Goal: Task Accomplishment & Management: Complete application form

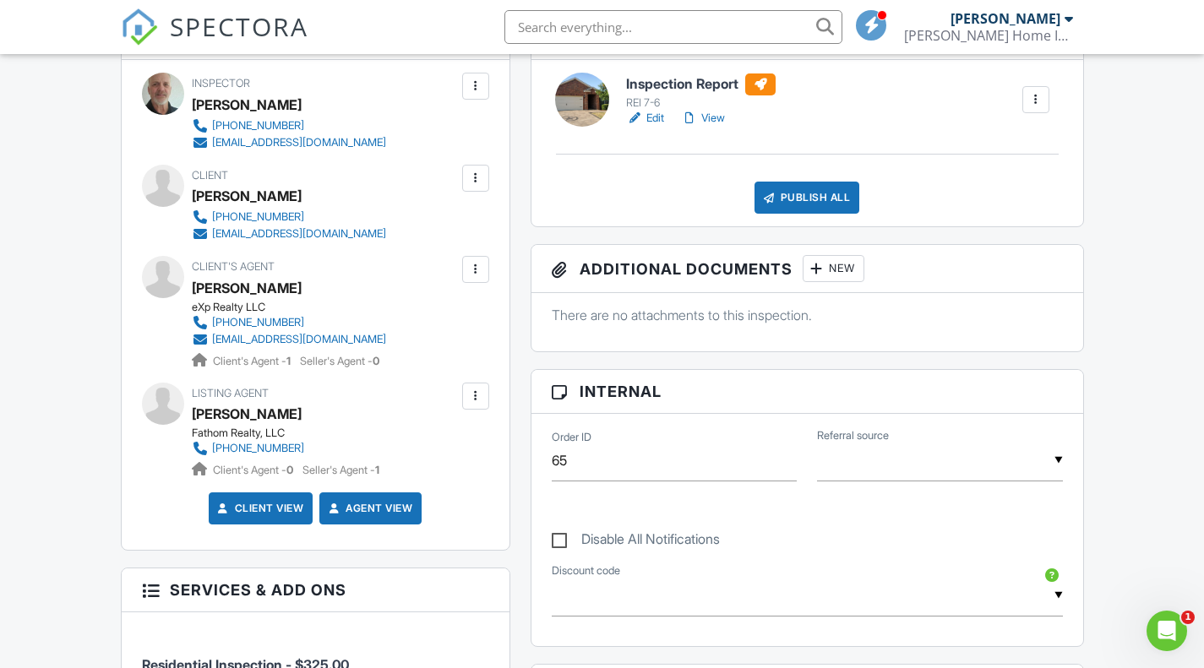
scroll to position [338, 0]
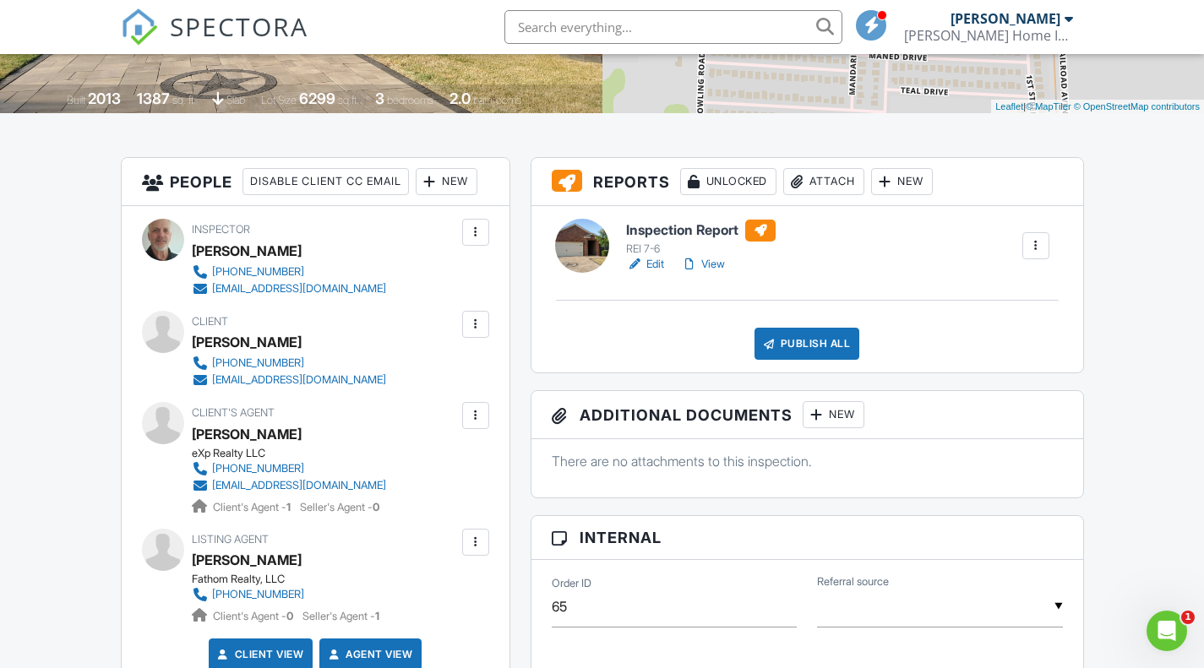
click at [722, 262] on link "View" at bounding box center [703, 264] width 44 height 17
click at [817, 347] on div "Publish All" at bounding box center [807, 344] width 106 height 32
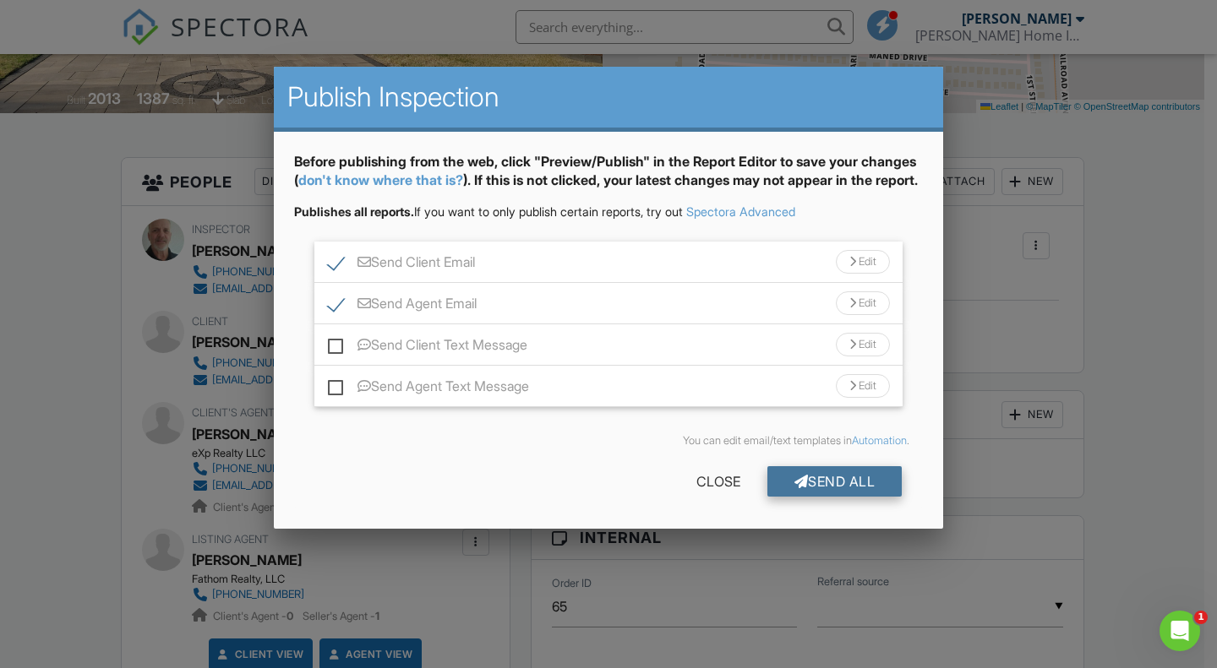
click at [807, 497] on div "Send All" at bounding box center [834, 481] width 135 height 30
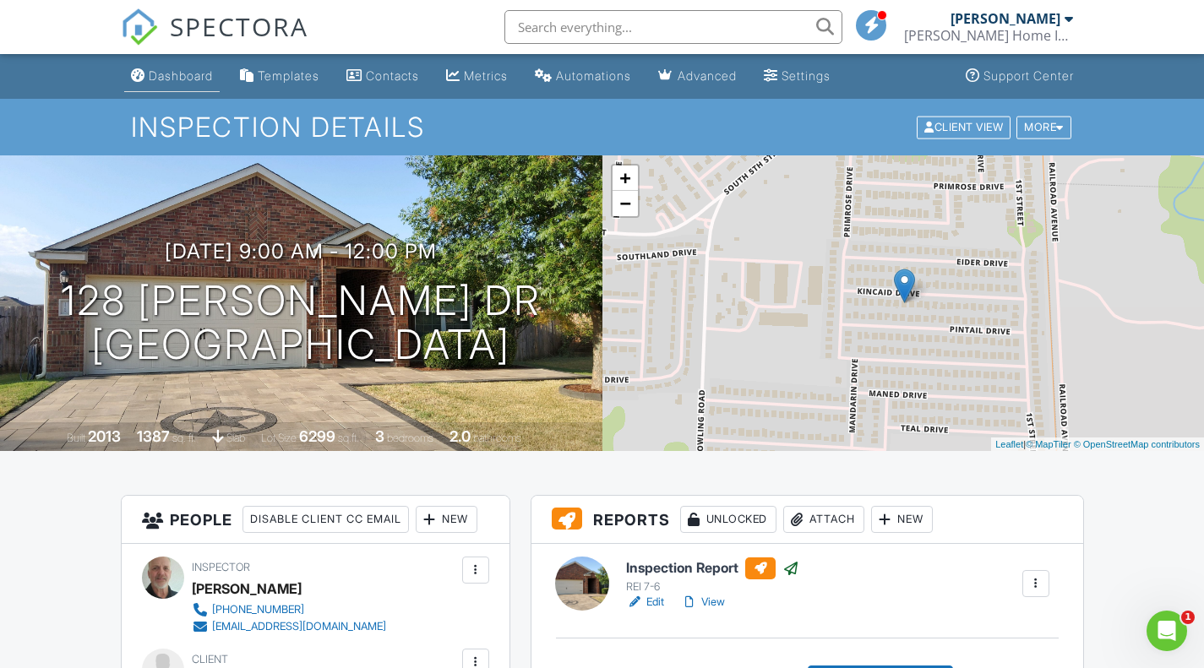
click at [180, 74] on div "Dashboard" at bounding box center [181, 75] width 64 height 14
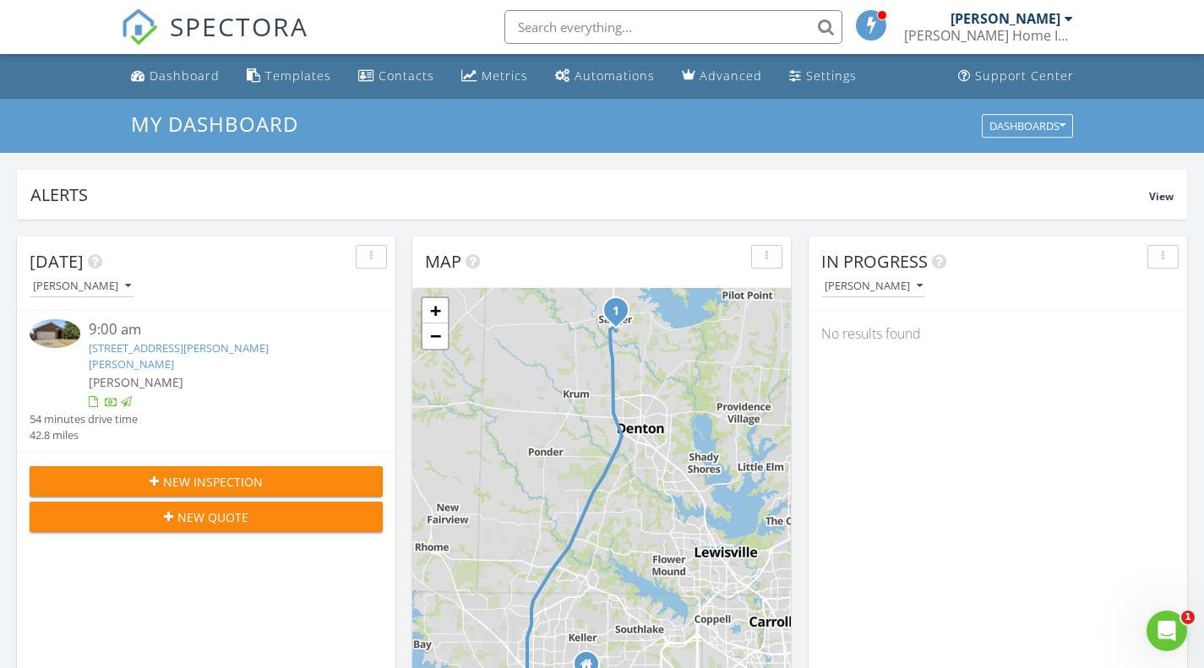
click at [174, 473] on span "New Inspection" at bounding box center [213, 482] width 100 height 18
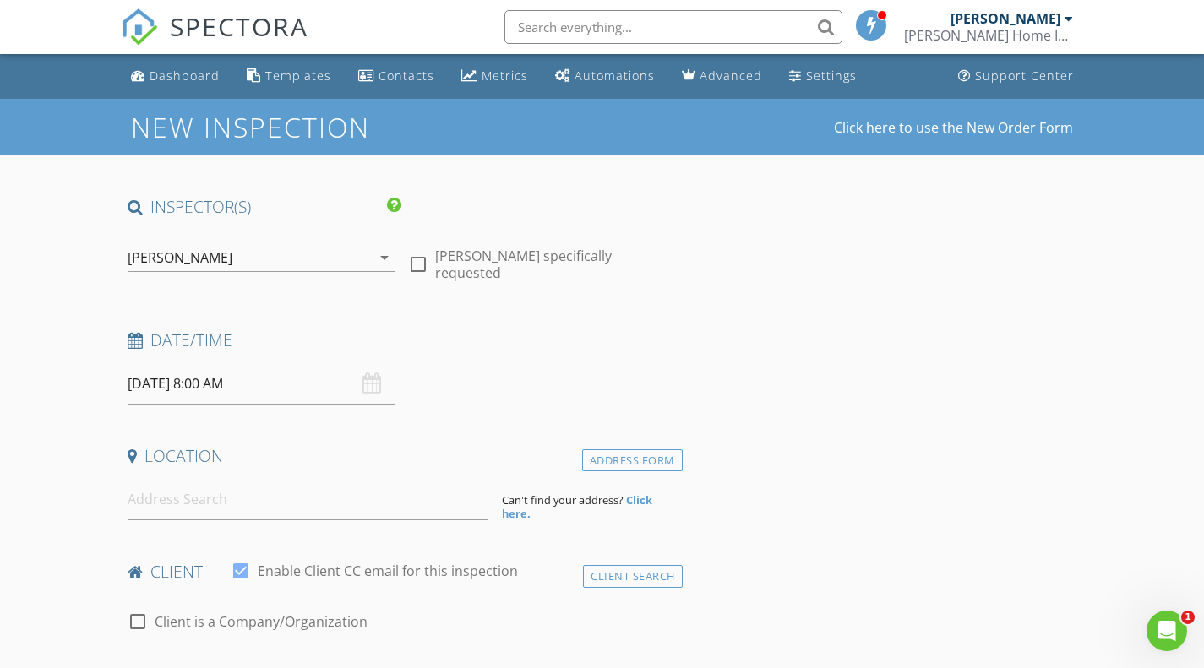
click at [195, 382] on input "[DATE] 8:00 AM" at bounding box center [262, 383] width 268 height 41
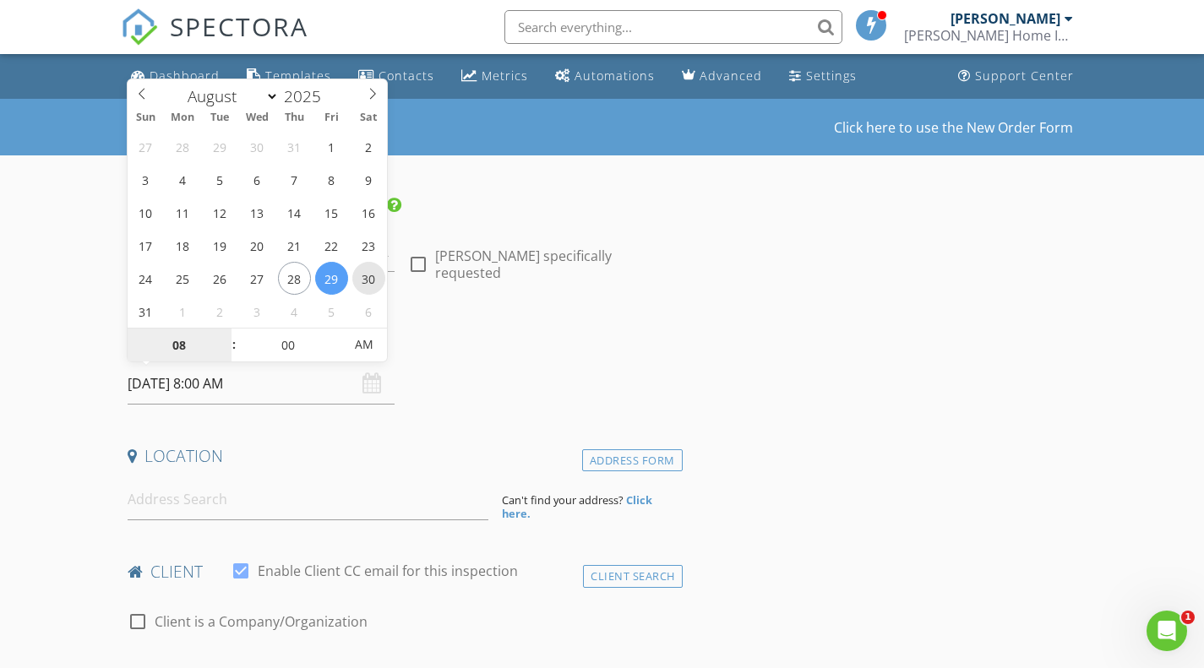
type input "[DATE] 8:00 AM"
type input "09"
type input "[DATE] 9:00 AM"
click at [226, 329] on span at bounding box center [226, 337] width 12 height 17
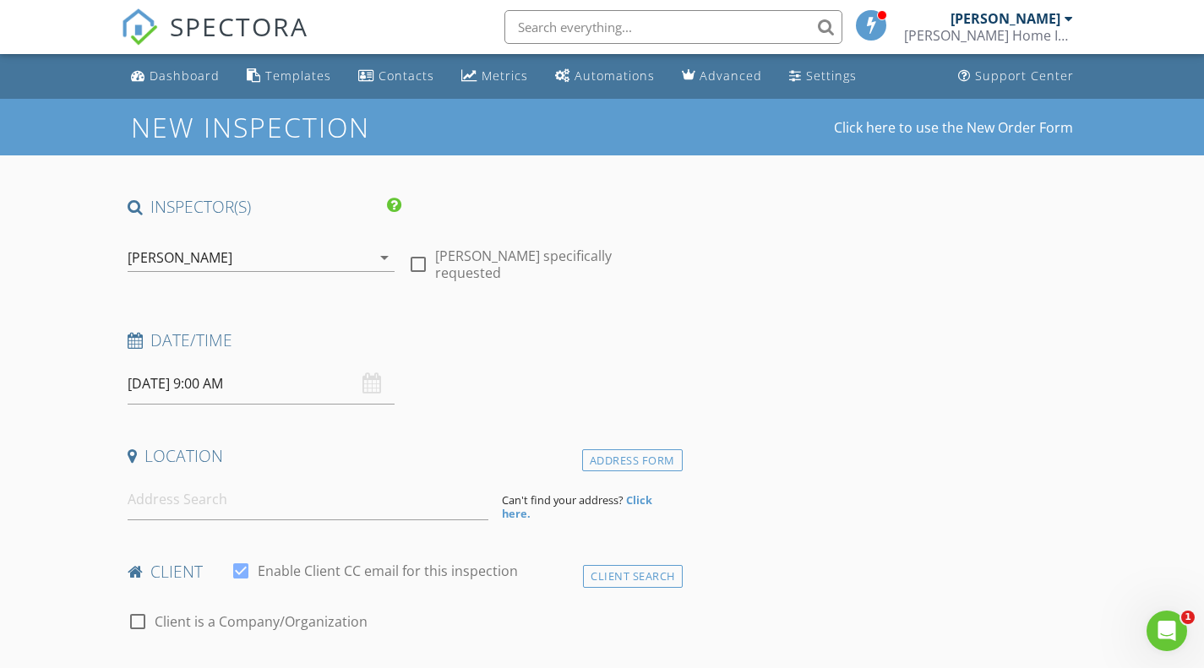
click at [240, 500] on input at bounding box center [308, 499] width 361 height 41
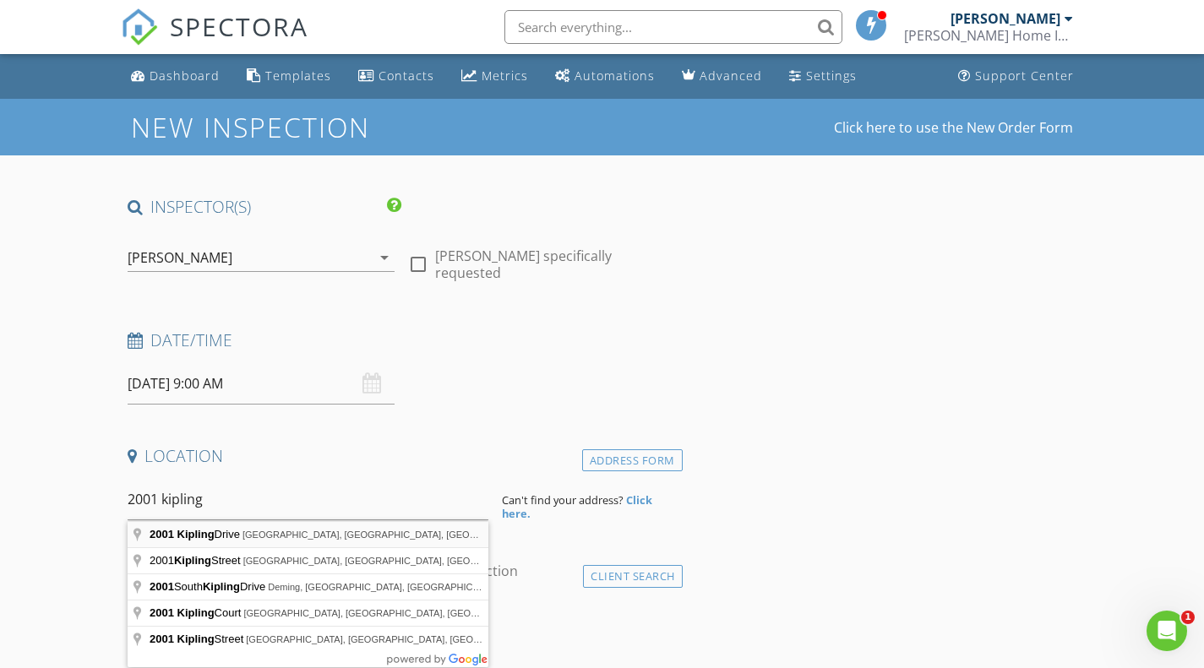
type input "2001 Kipling Drive, Flower Mound, TX, USA"
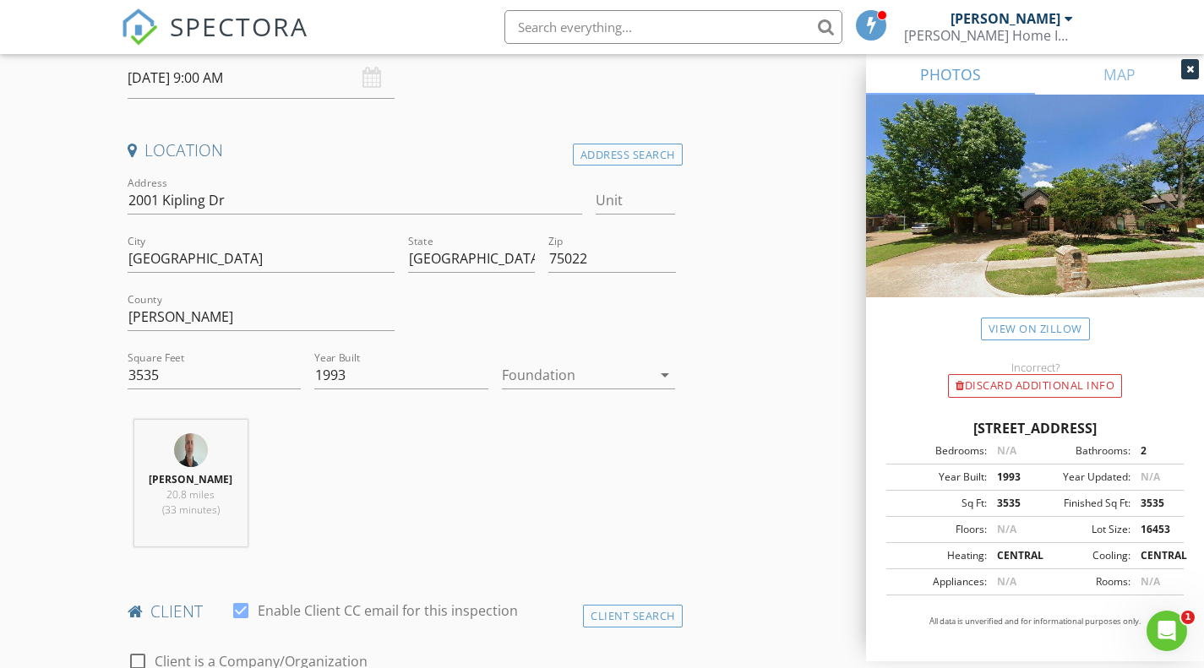
scroll to position [338, 0]
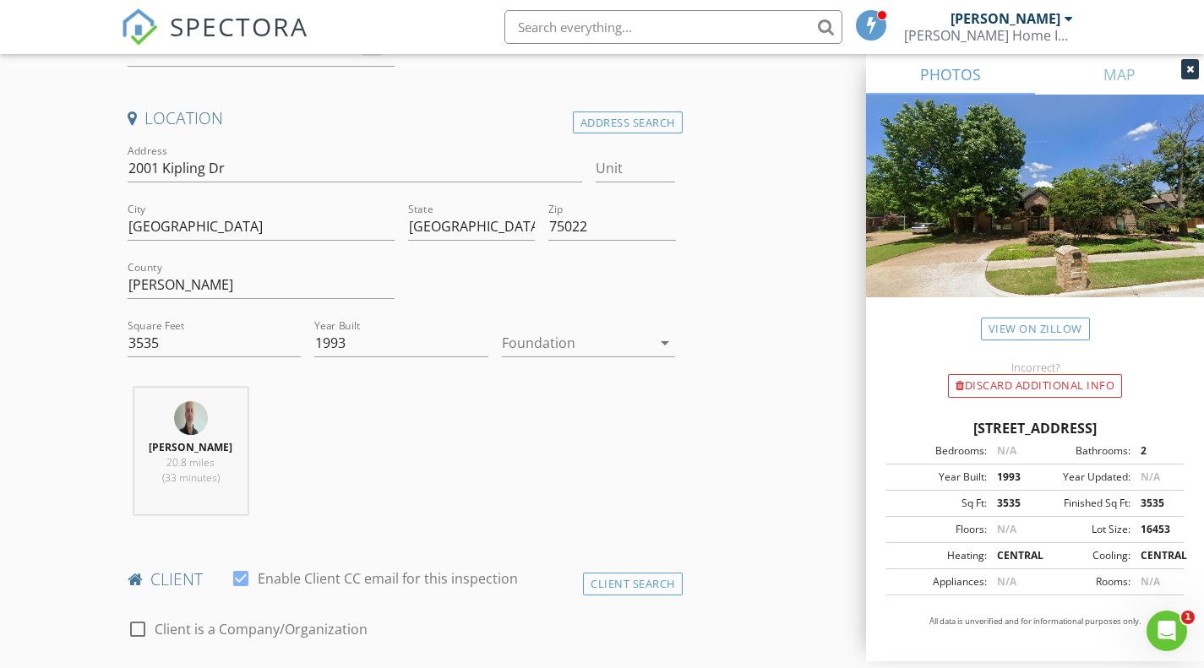
click at [566, 340] on div at bounding box center [577, 342] width 150 height 27
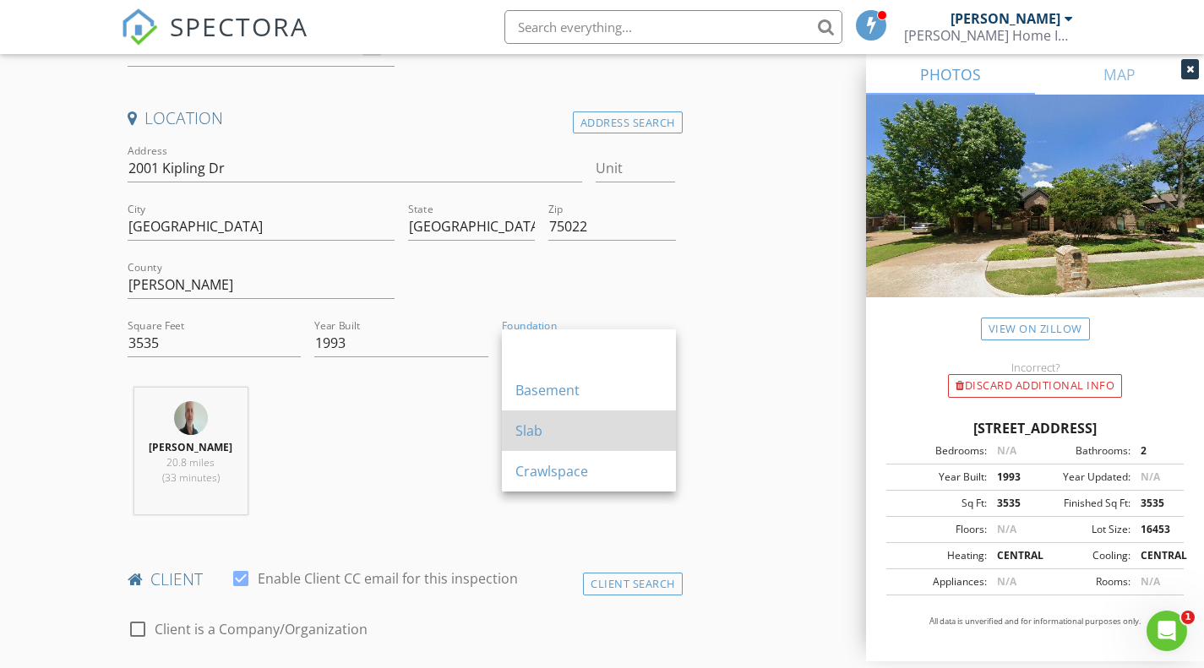
click at [559, 425] on div "Slab" at bounding box center [588, 431] width 147 height 20
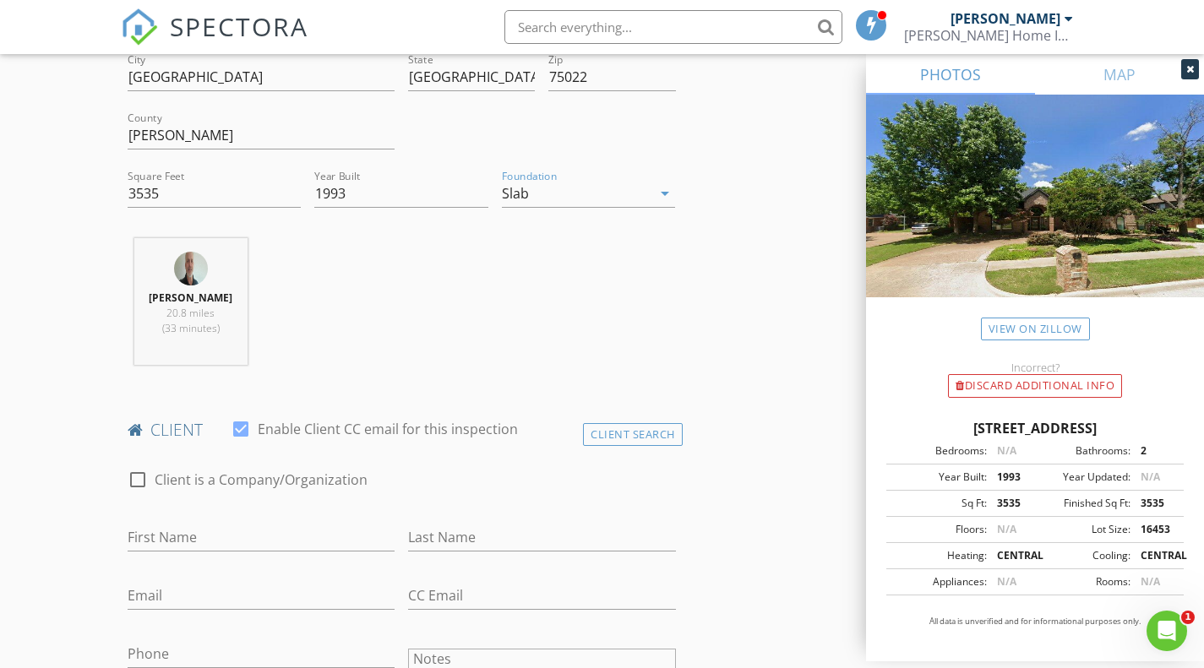
scroll to position [591, 0]
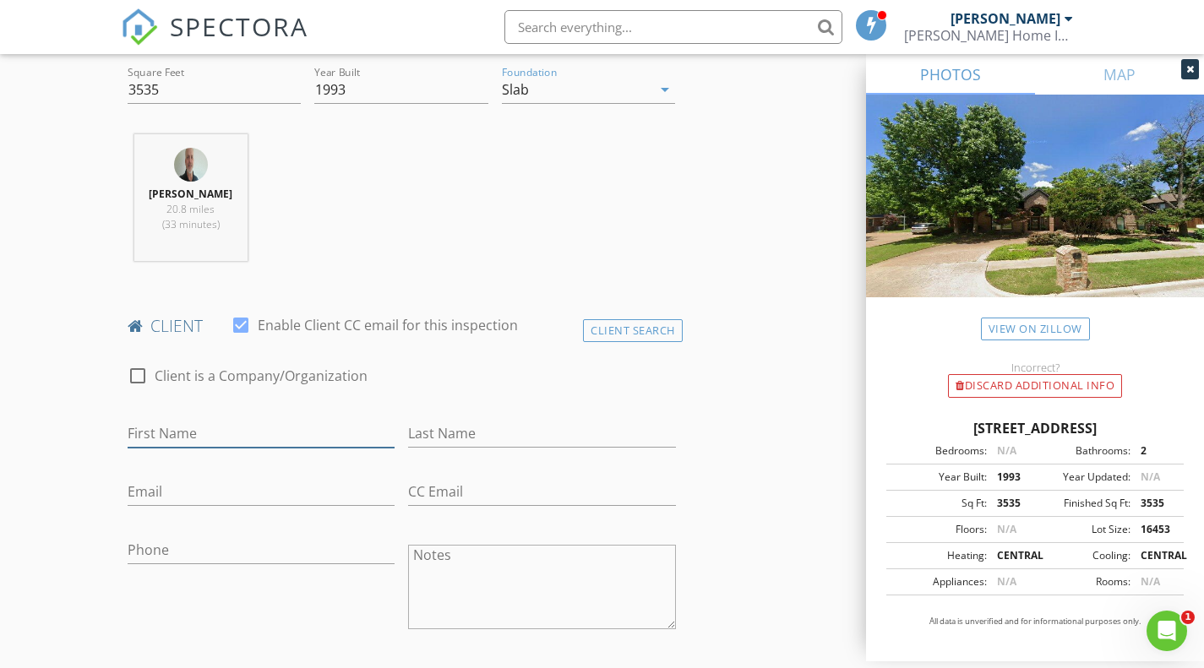
click at [222, 434] on input "First Name" at bounding box center [262, 434] width 268 height 28
type input "Kathy"
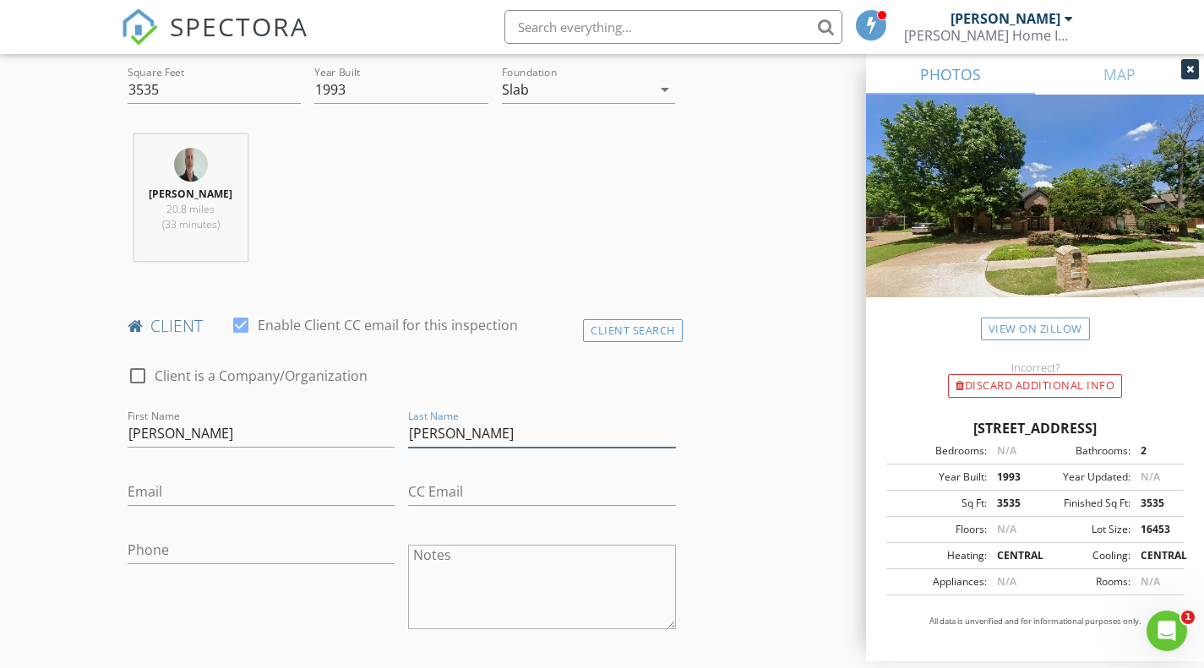
type input "Garbutt"
click at [187, 497] on input "Email" at bounding box center [262, 492] width 268 height 28
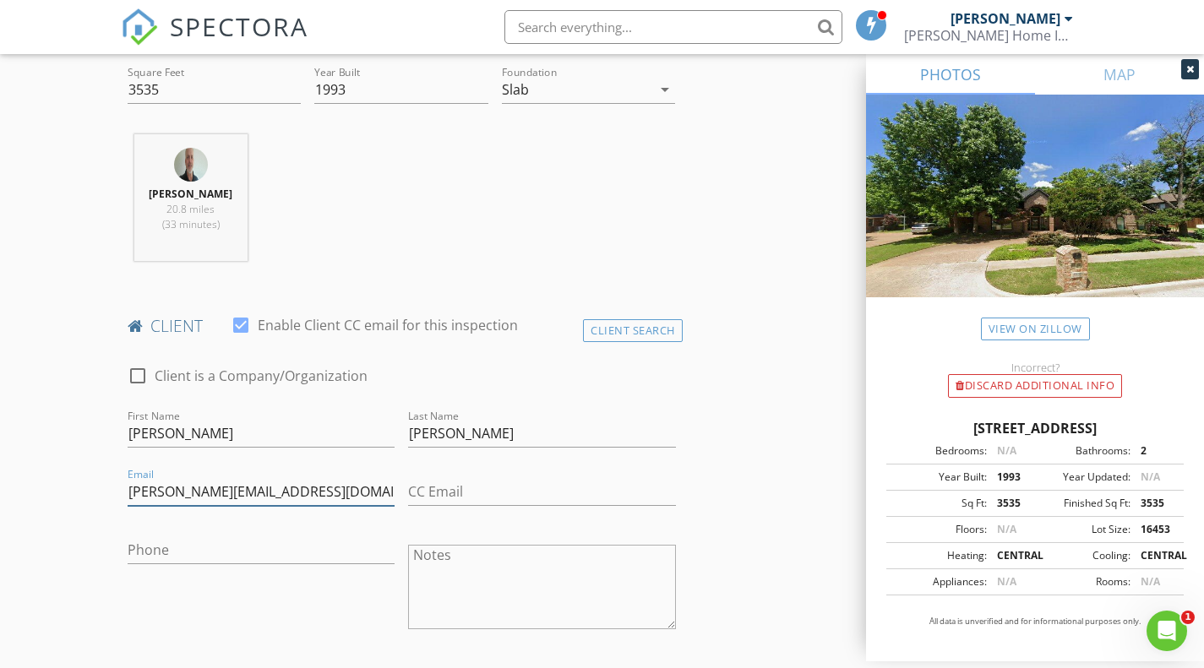
type input "Garbutt.k@yahoo.com"
click at [329, 532] on div "Phone" at bounding box center [262, 553] width 268 height 55
click at [192, 547] on input "Phone" at bounding box center [262, 550] width 268 height 28
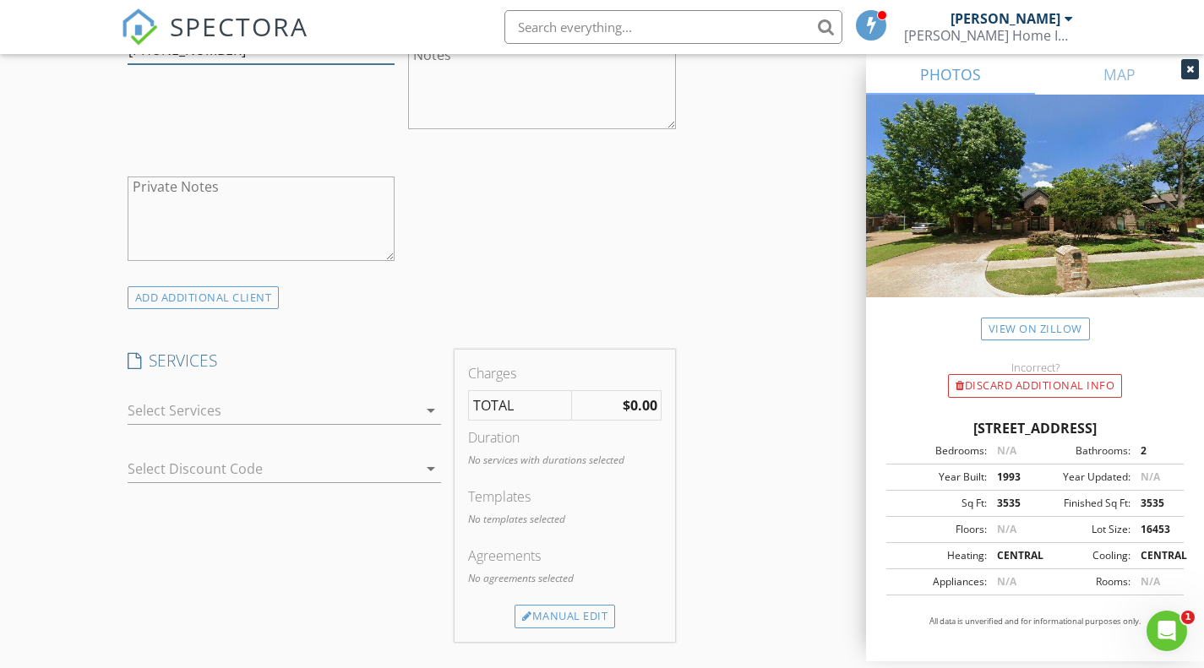
scroll to position [1098, 0]
type input "682-847-0699"
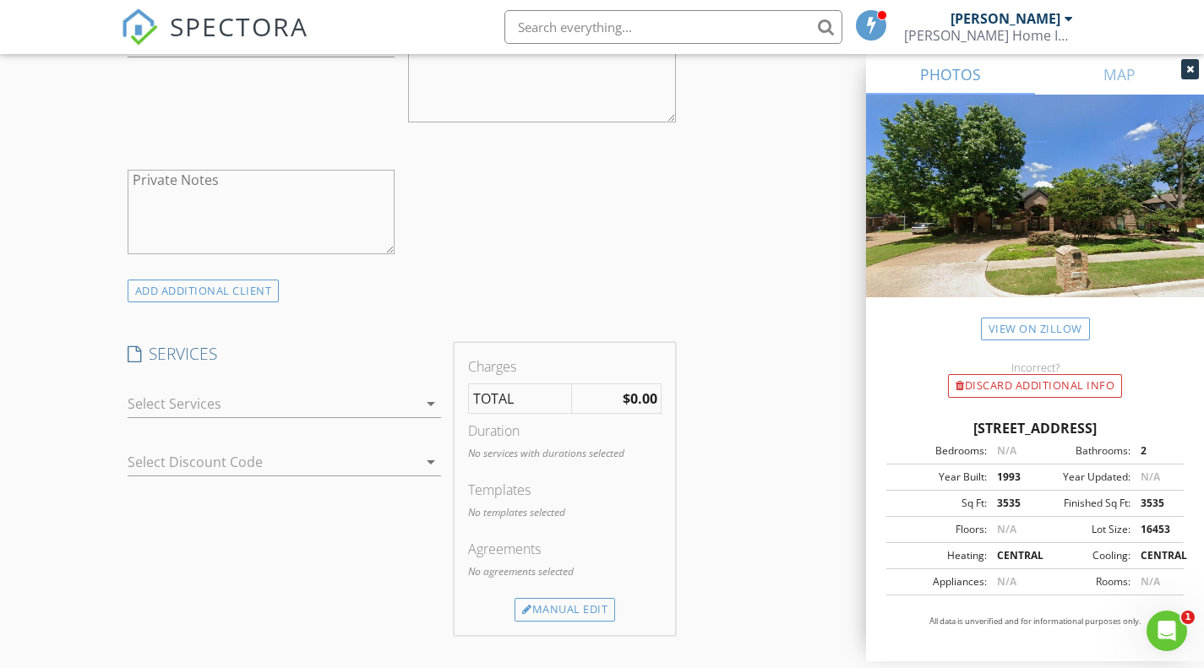
click at [284, 400] on div at bounding box center [273, 403] width 291 height 27
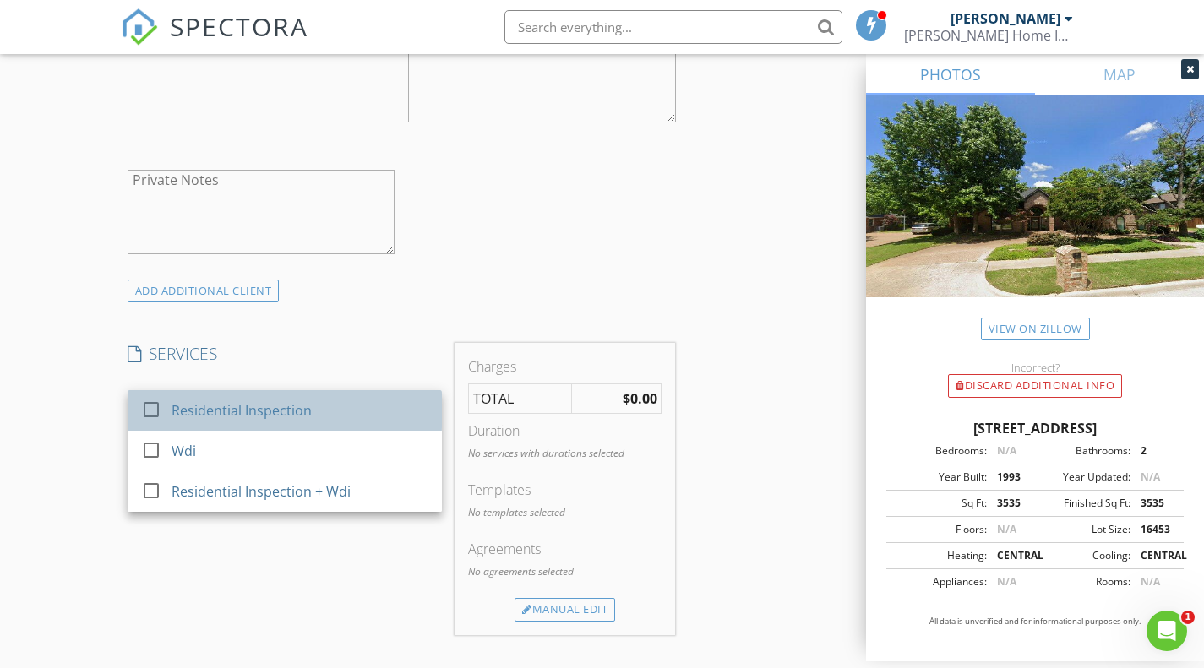
click at [248, 411] on div "Residential Inspection" at bounding box center [241, 410] width 140 height 20
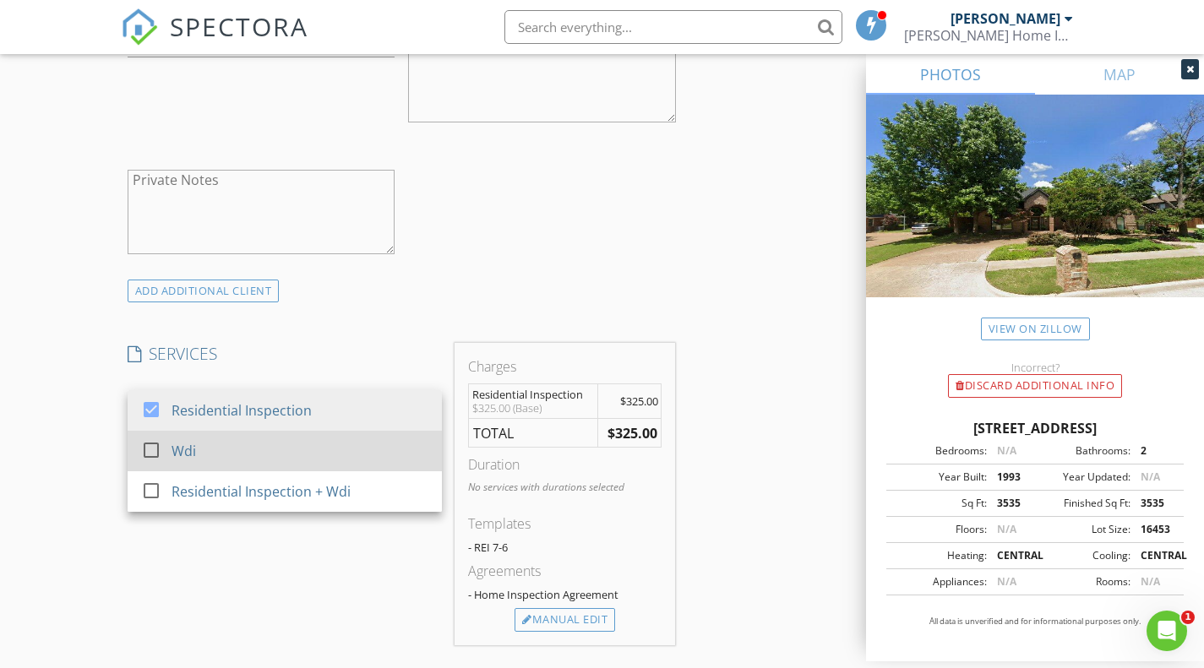
click at [196, 449] on div "Wdi" at bounding box center [299, 451] width 257 height 34
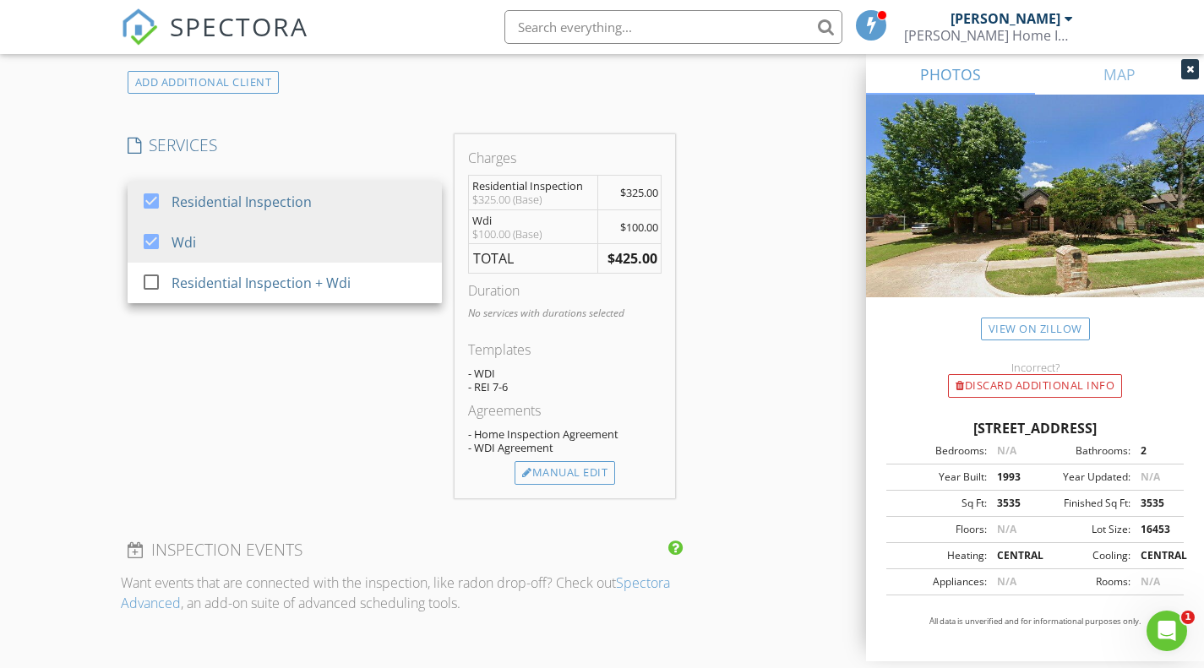
scroll to position [1352, 0]
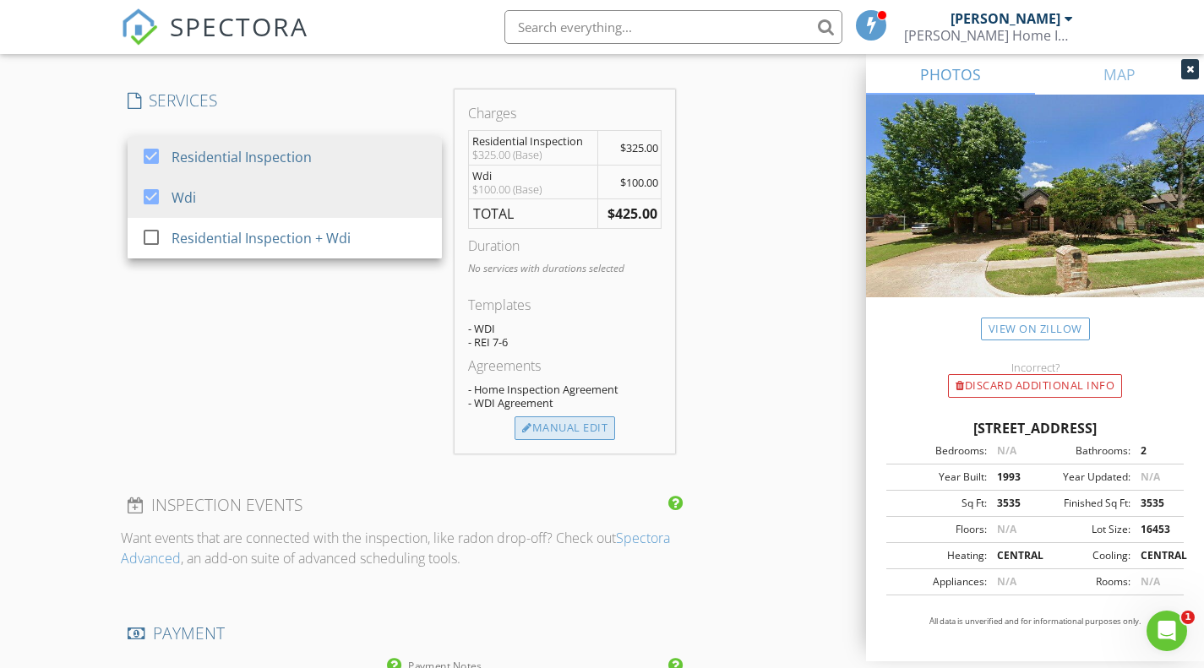
click at [549, 428] on div "Manual Edit" at bounding box center [564, 428] width 101 height 24
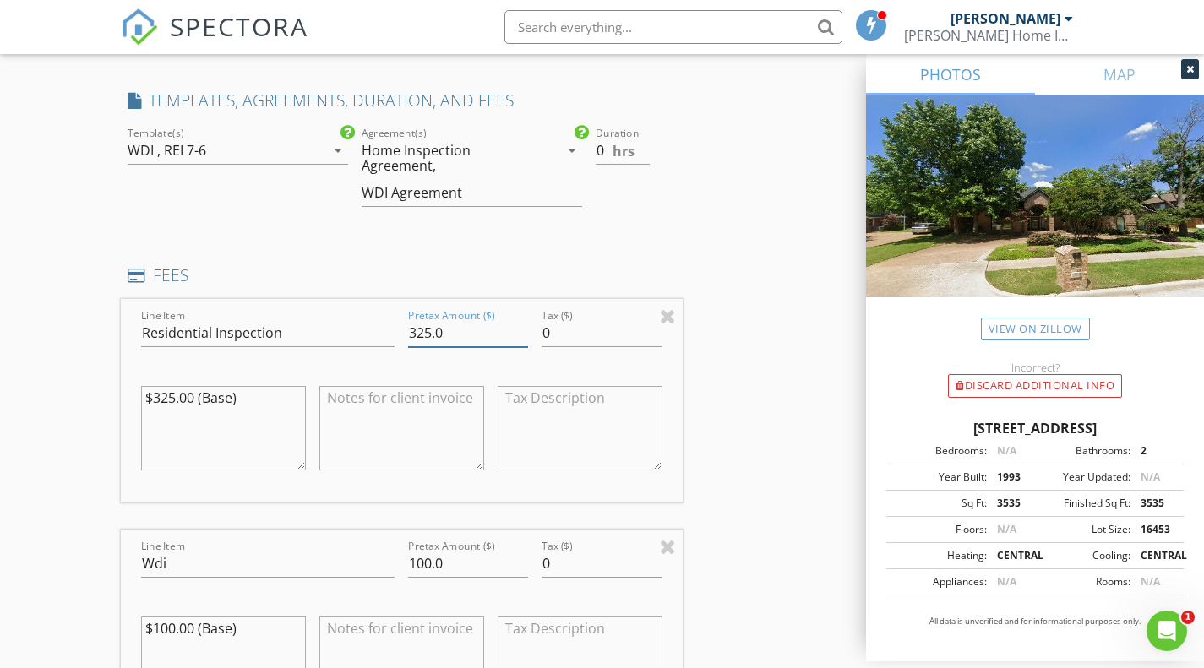
drag, startPoint x: 457, startPoint y: 332, endPoint x: 326, endPoint y: 339, distance: 131.1
click at [326, 339] on div "Line Item Residential Inspection Pretax Amount ($) 325.0 Tax ($) 0 $325.00 (Bas…" at bounding box center [402, 401] width 562 height 204
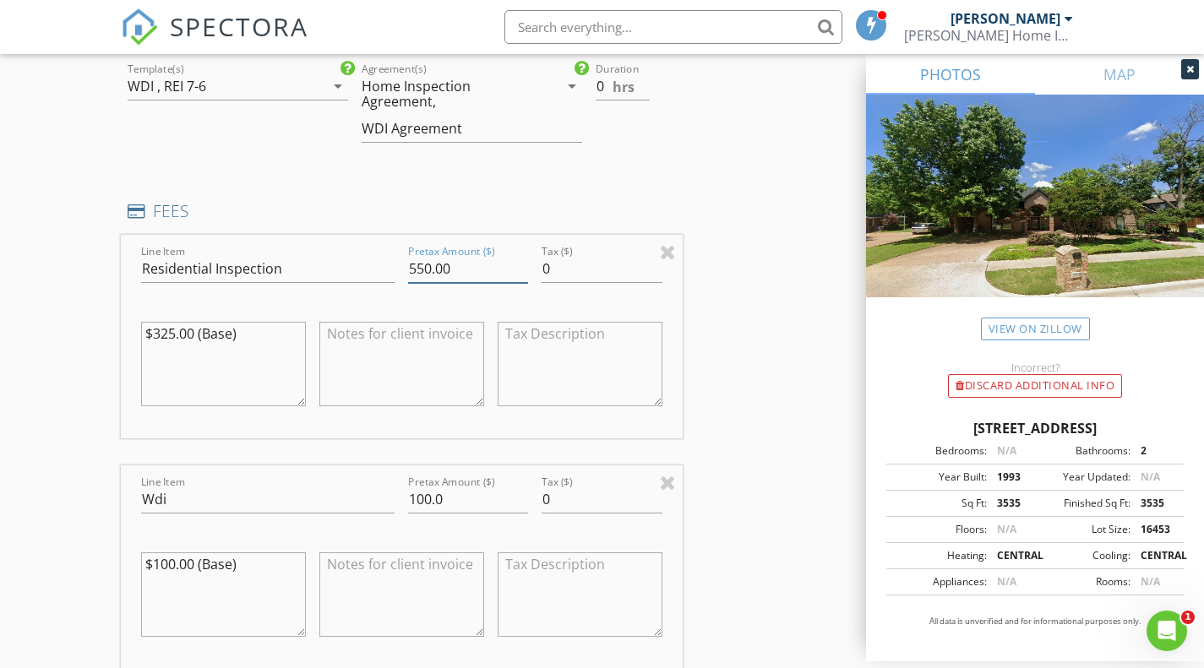
scroll to position [1436, 0]
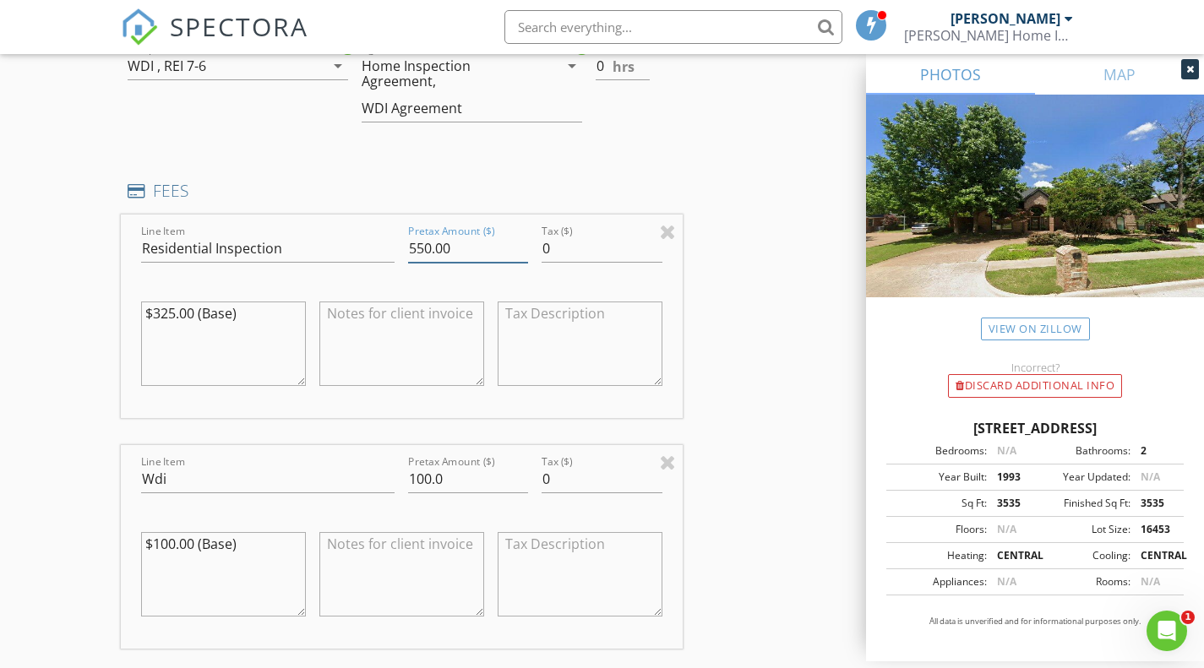
type input "550.00"
drag, startPoint x: 464, startPoint y: 480, endPoint x: 333, endPoint y: 487, distance: 131.1
click at [333, 487] on div "Line Item Wdi Pretax Amount ($) 100.0 Tax ($) 0 $100.00 (Base)" at bounding box center [402, 547] width 562 height 204
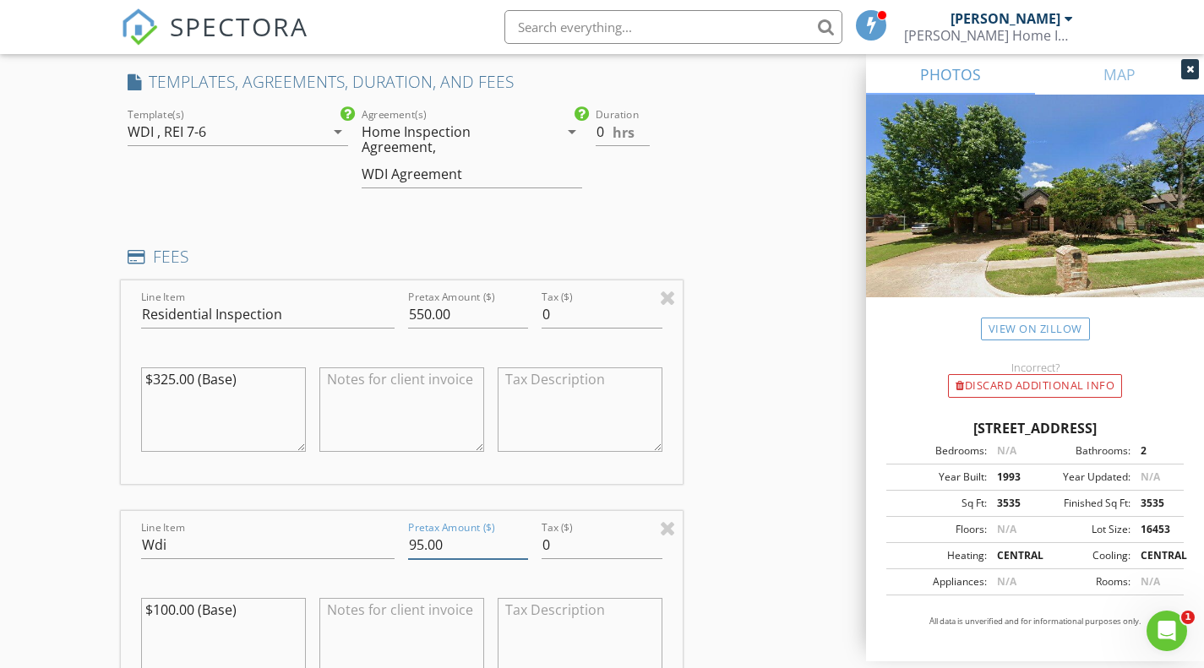
scroll to position [1098, 0]
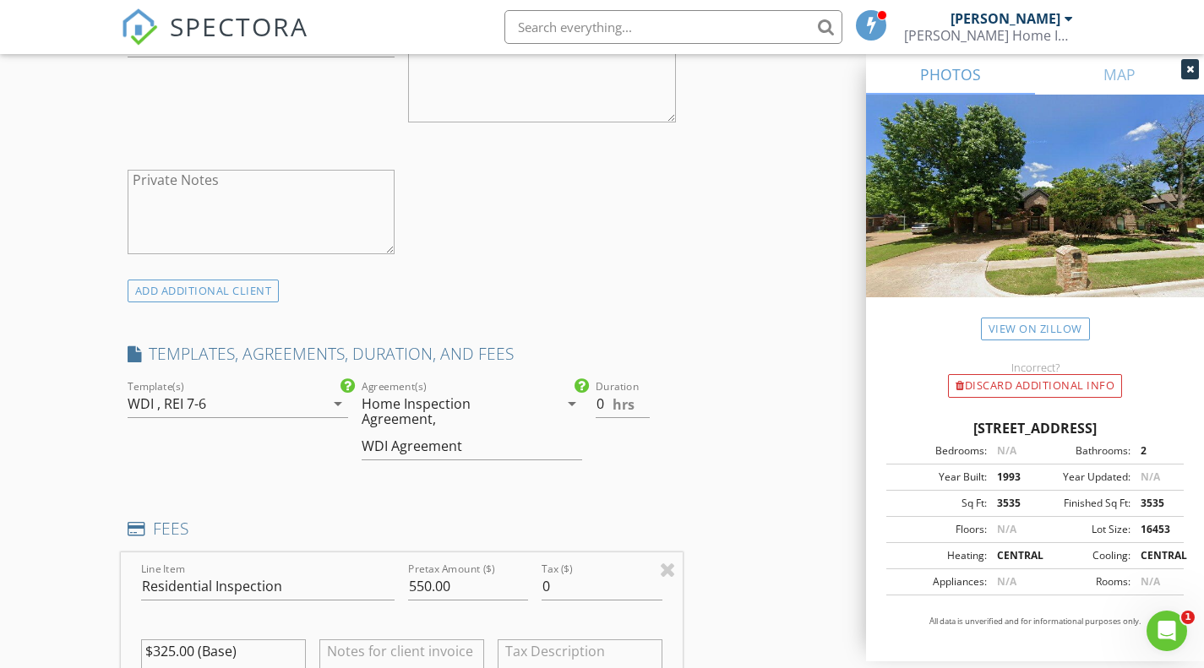
type input "95.00"
click at [643, 399] on input "0.5" at bounding box center [623, 404] width 55 height 28
click at [645, 399] on input "1" at bounding box center [623, 404] width 55 height 28
click at [645, 399] on input "1.5" at bounding box center [623, 404] width 55 height 28
click at [645, 399] on input "2" at bounding box center [623, 404] width 55 height 28
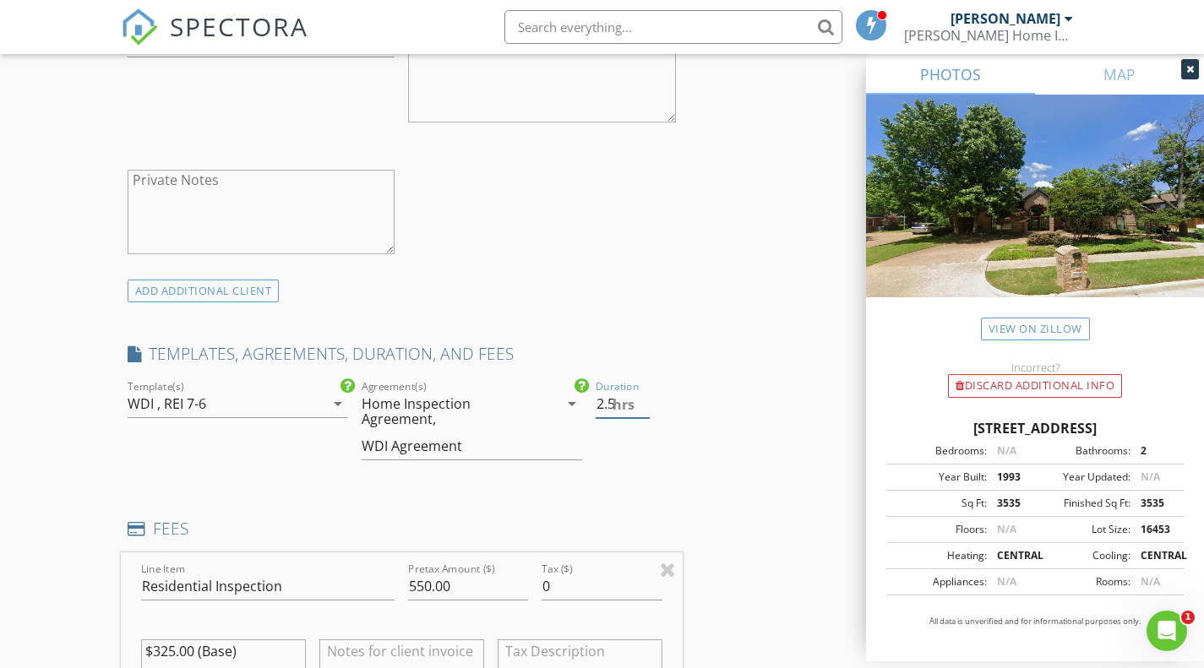
click at [645, 399] on input "2.5" at bounding box center [623, 404] width 55 height 28
click at [645, 399] on input "3" at bounding box center [623, 404] width 55 height 28
click at [645, 399] on input "3.5" at bounding box center [623, 404] width 55 height 28
click at [645, 399] on input "4" at bounding box center [623, 404] width 55 height 28
type input "4.5"
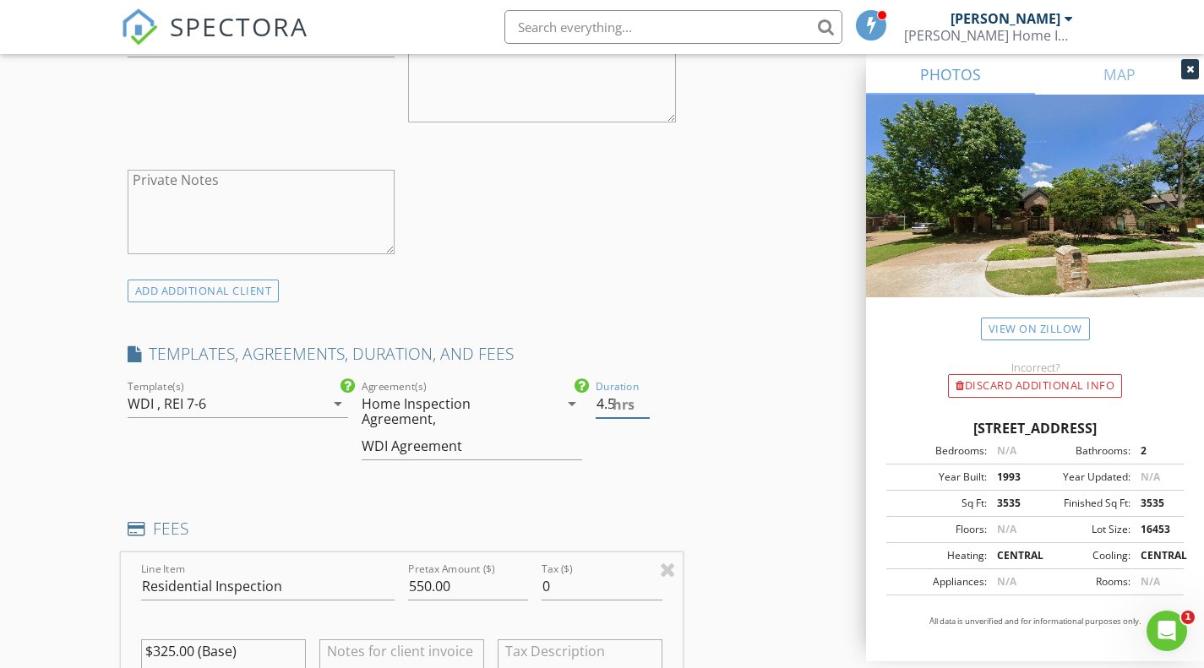
click at [645, 399] on input "4.5" at bounding box center [623, 404] width 55 height 28
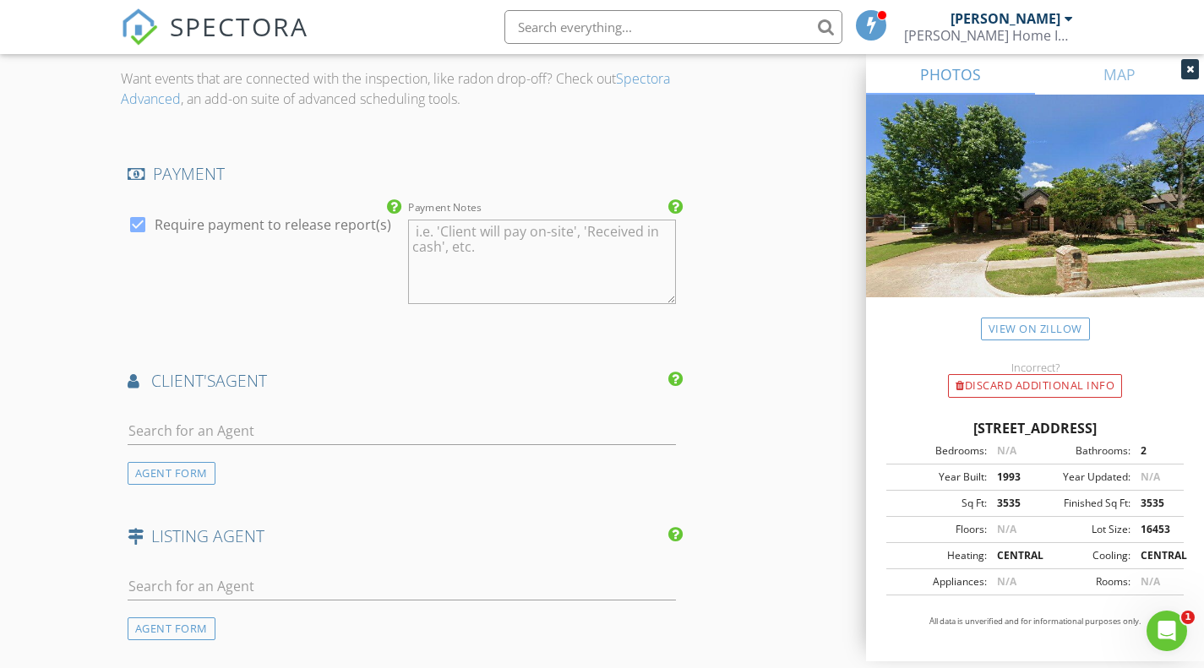
scroll to position [2281, 0]
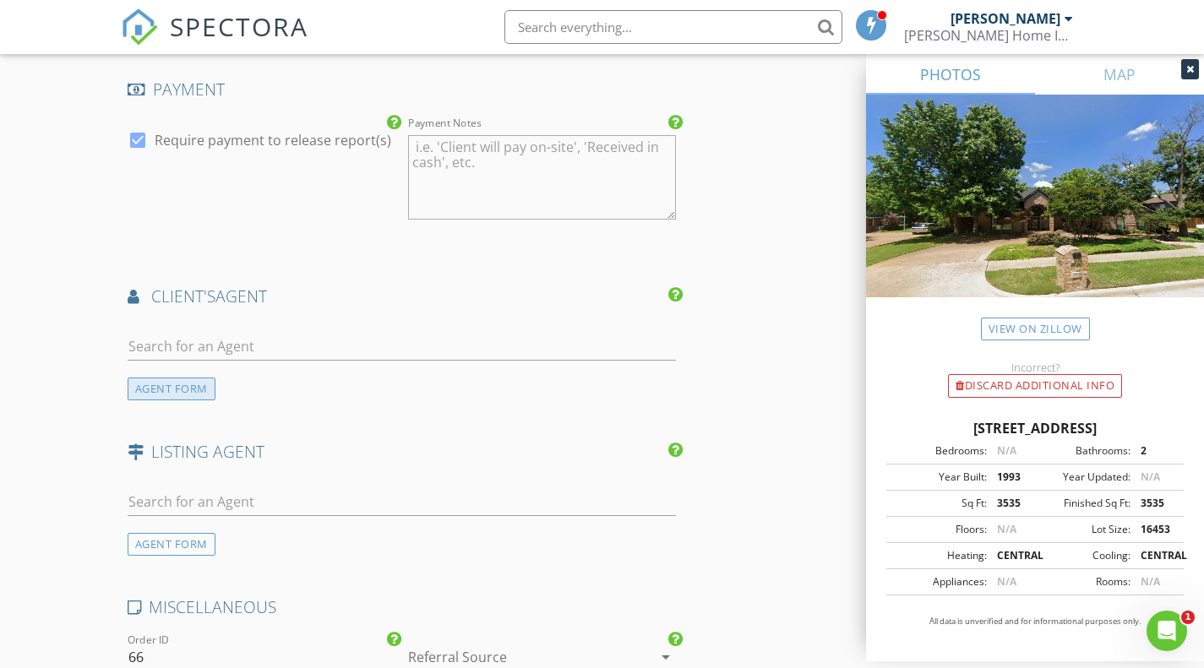
click at [144, 386] on div "AGENT FORM" at bounding box center [172, 389] width 88 height 23
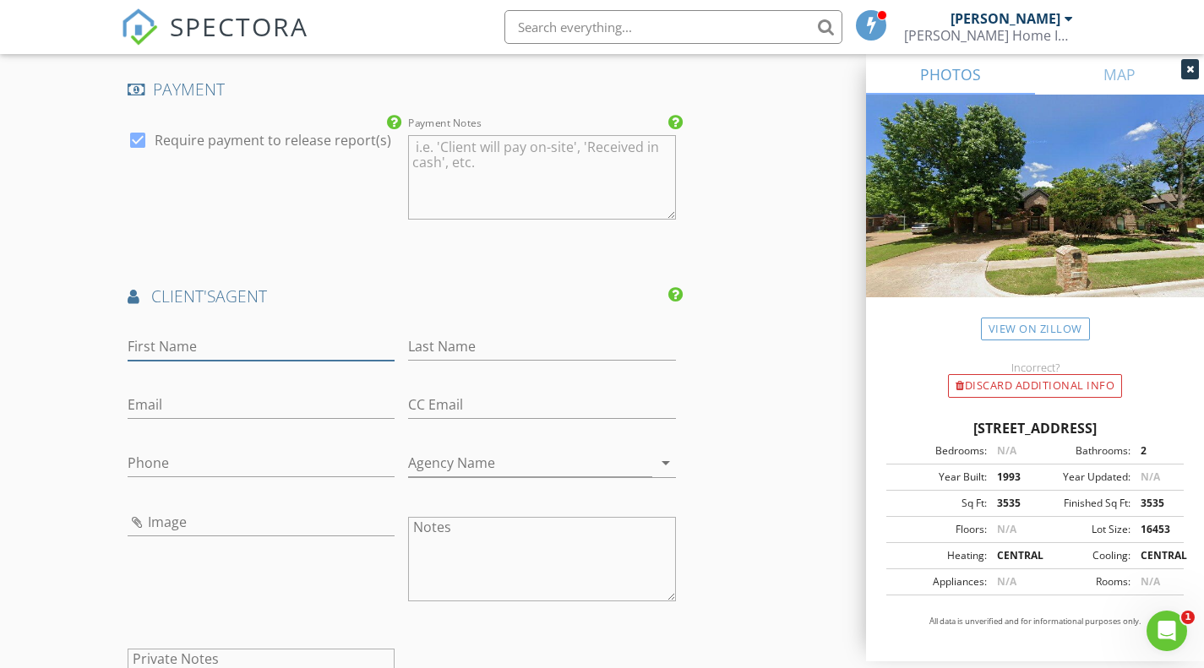
click at [197, 340] on input "First Name" at bounding box center [262, 347] width 268 height 28
click at [333, 569] on div "Image" at bounding box center [261, 561] width 281 height 132
click at [149, 342] on input "First Name" at bounding box center [262, 347] width 268 height 28
type input "[PERSON_NAME]"
click at [439, 342] on input "Last Name" at bounding box center [542, 347] width 268 height 28
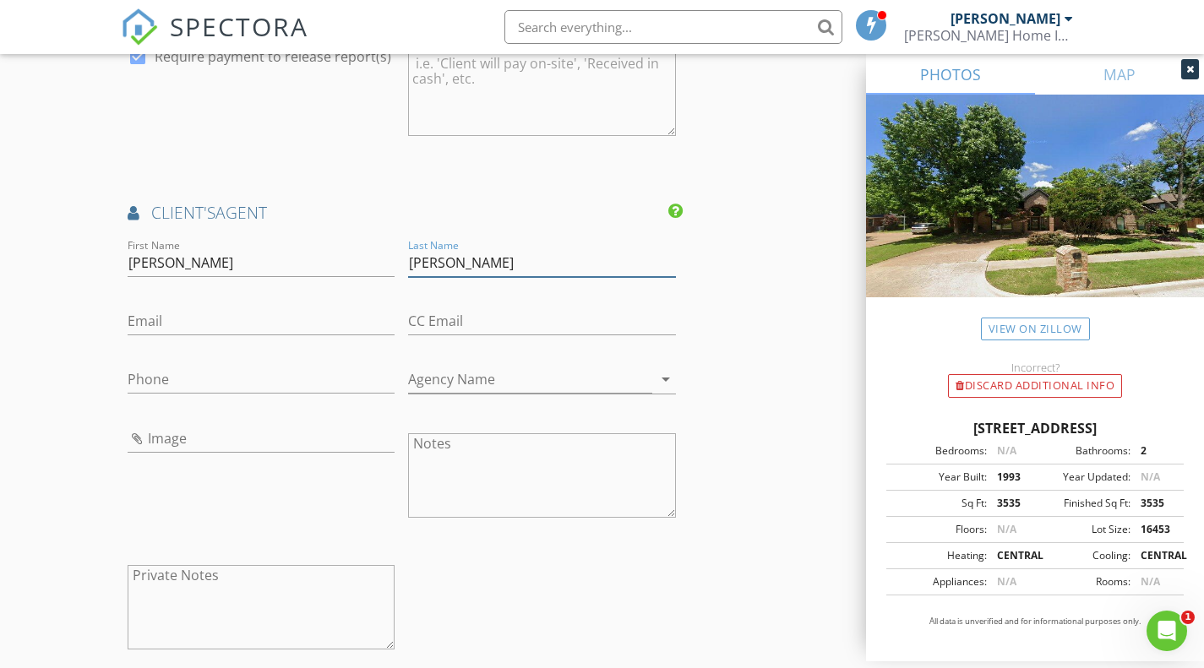
scroll to position [2365, 0]
click at [268, 265] on input "[PERSON_NAME]" at bounding box center [262, 262] width 268 height 28
click at [267, 495] on div "Image" at bounding box center [261, 477] width 281 height 132
click at [467, 262] on input "[PERSON_NAME]" at bounding box center [542, 262] width 268 height 28
type input "R"
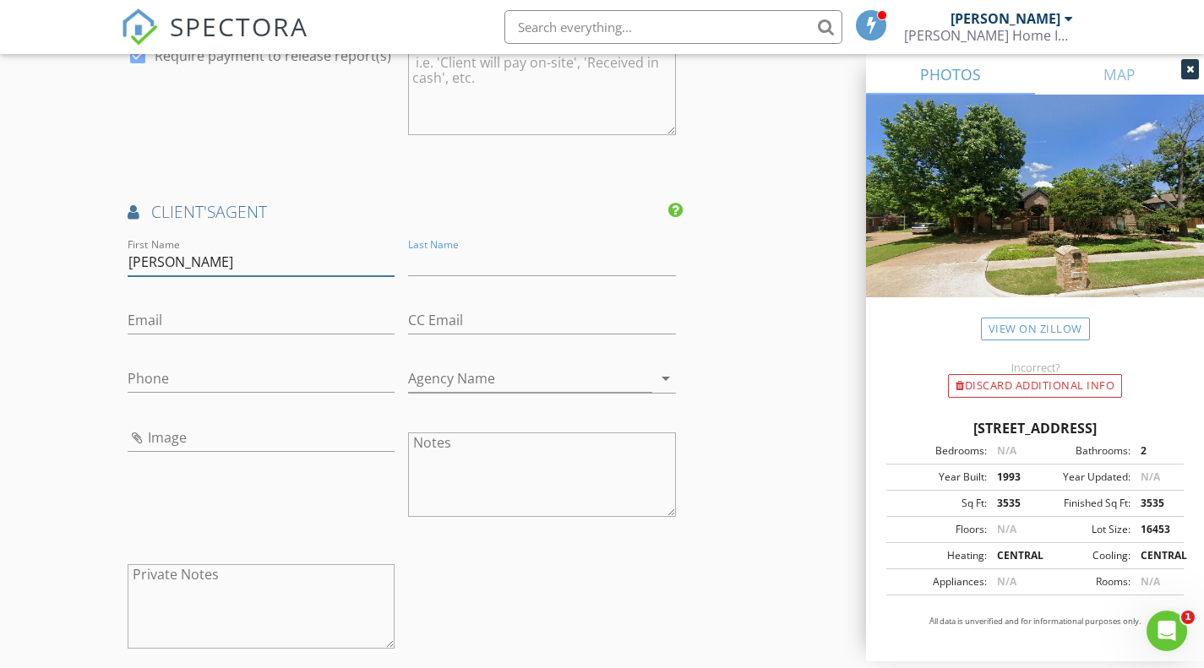
click at [371, 258] on input "Russell" at bounding box center [262, 262] width 268 height 28
type input "R"
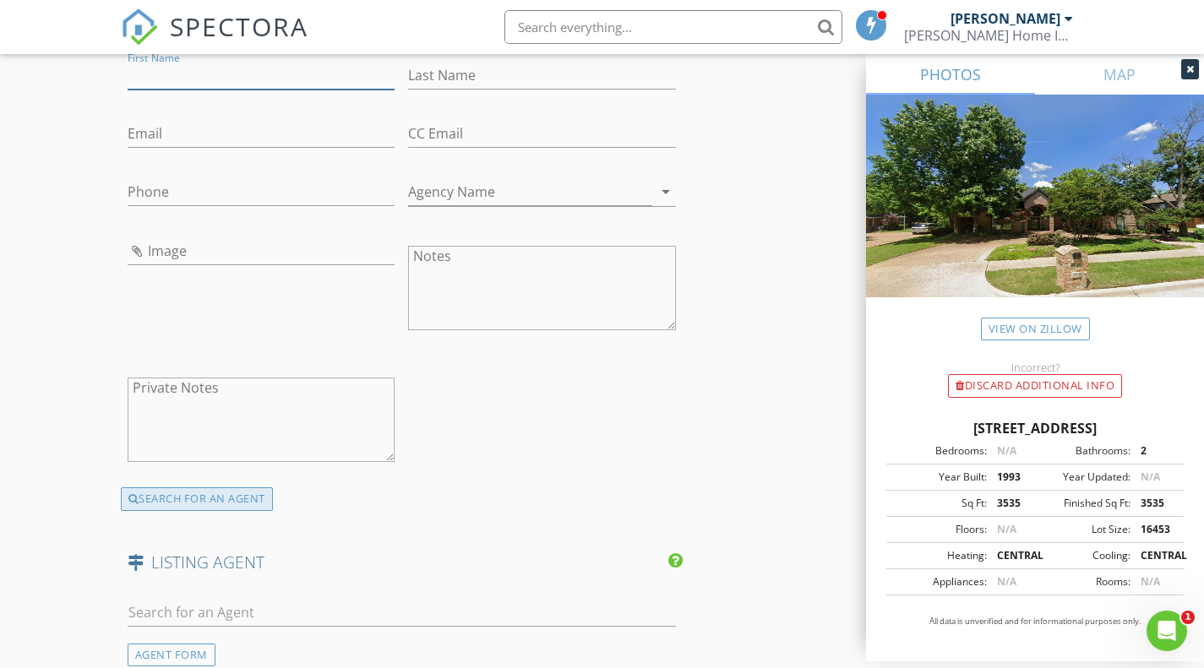
scroll to position [2534, 0]
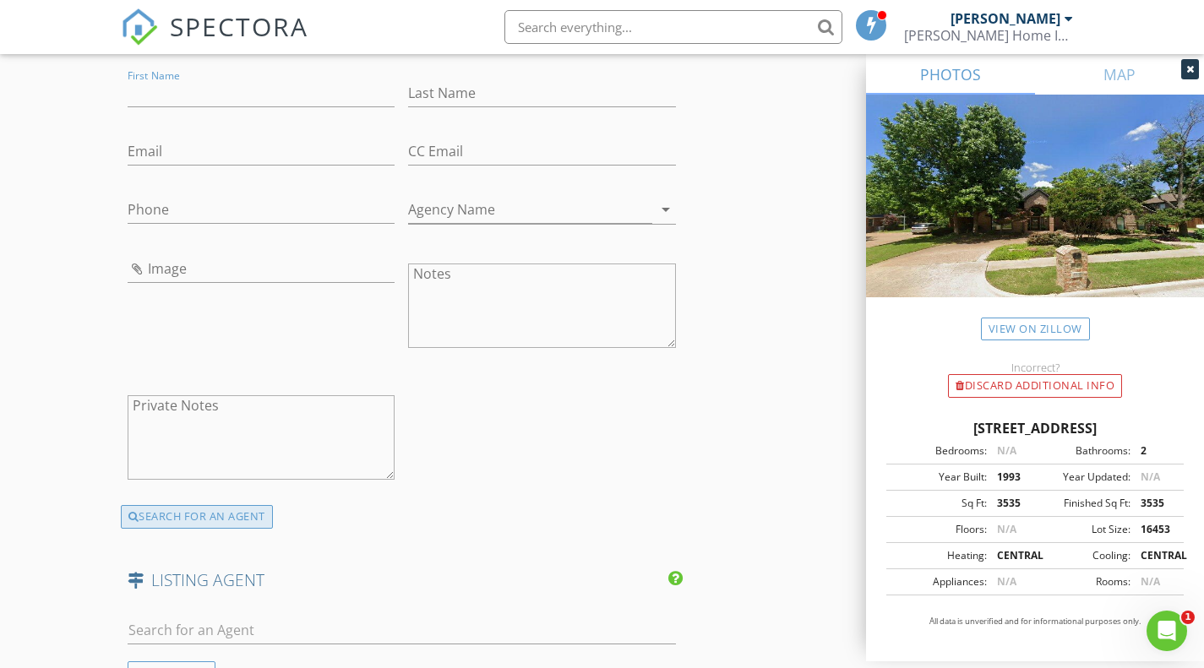
click at [215, 520] on div "SEARCH FOR AN AGENT" at bounding box center [197, 517] width 152 height 24
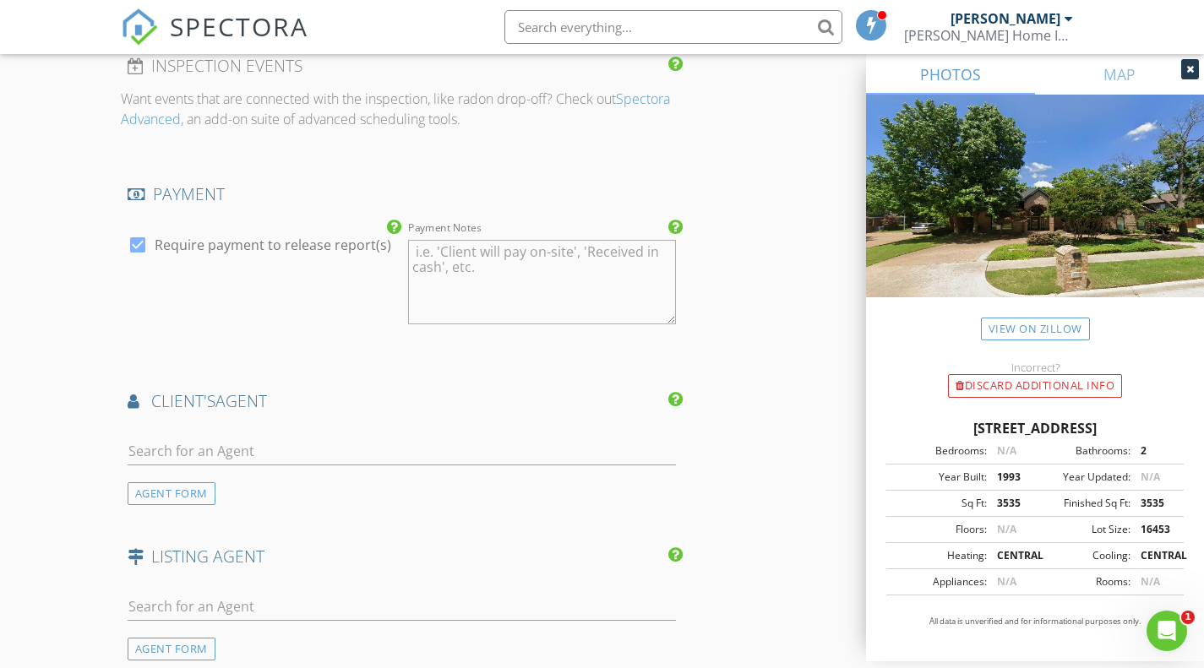
scroll to position [2196, 0]
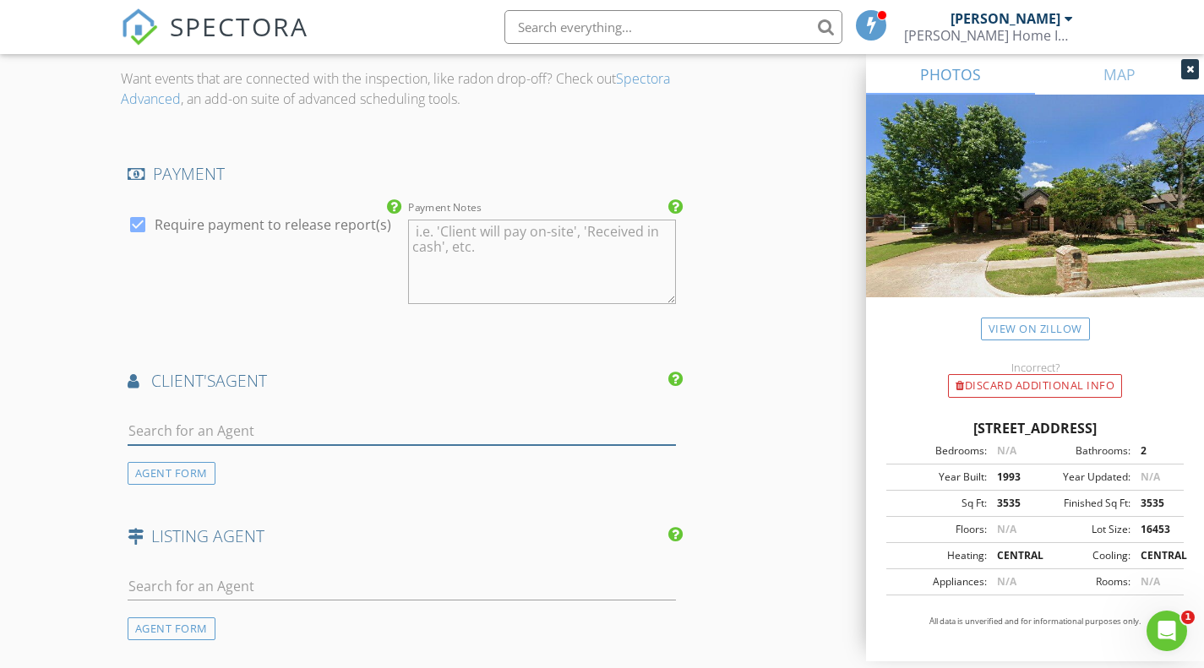
click at [199, 430] on input "text" at bounding box center [402, 431] width 548 height 28
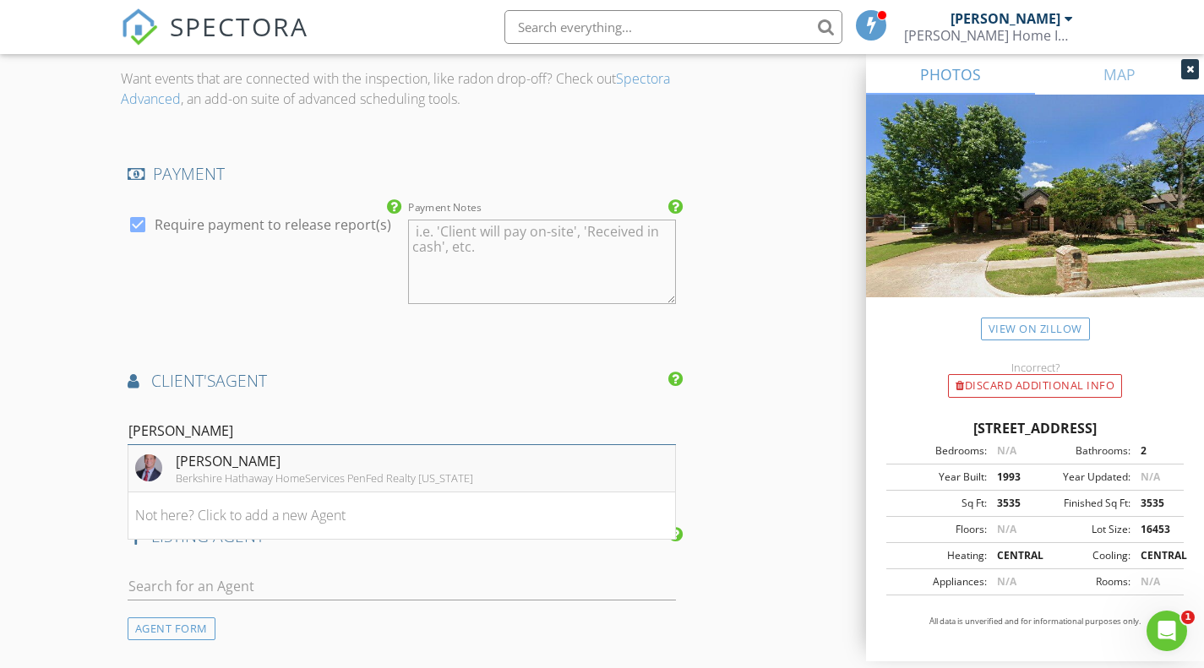
type input "russ"
click at [178, 471] on div "Berkshire Hathaway HomeServices PenFed Realty Texas" at bounding box center [324, 478] width 297 height 14
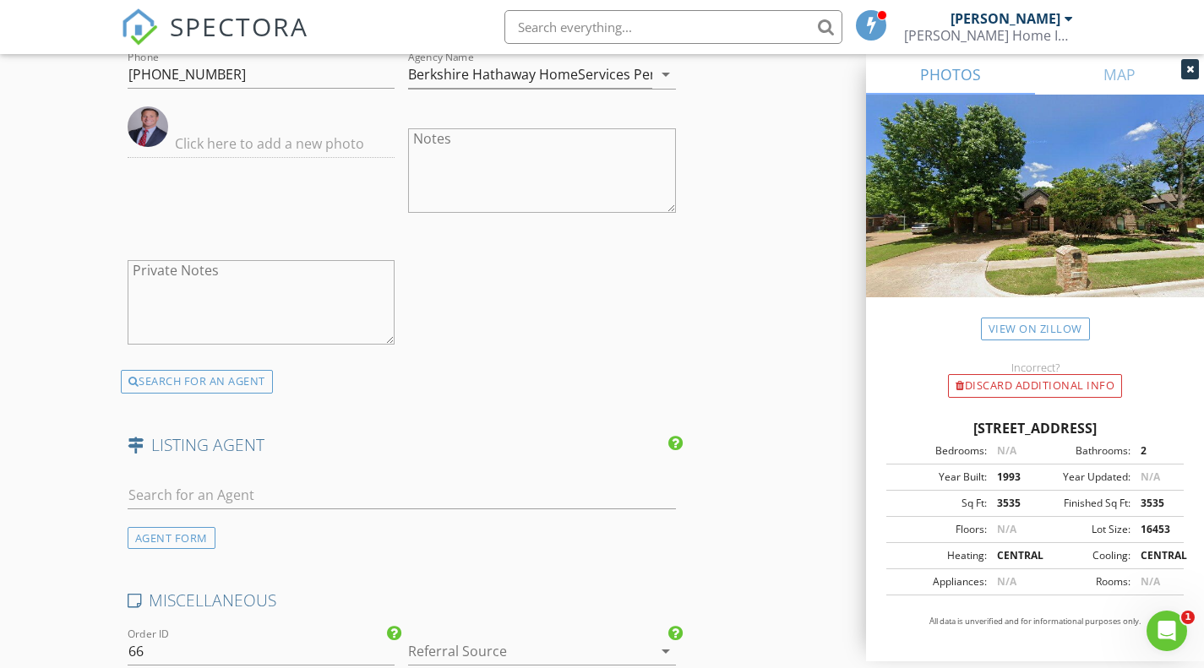
scroll to position [2788, 0]
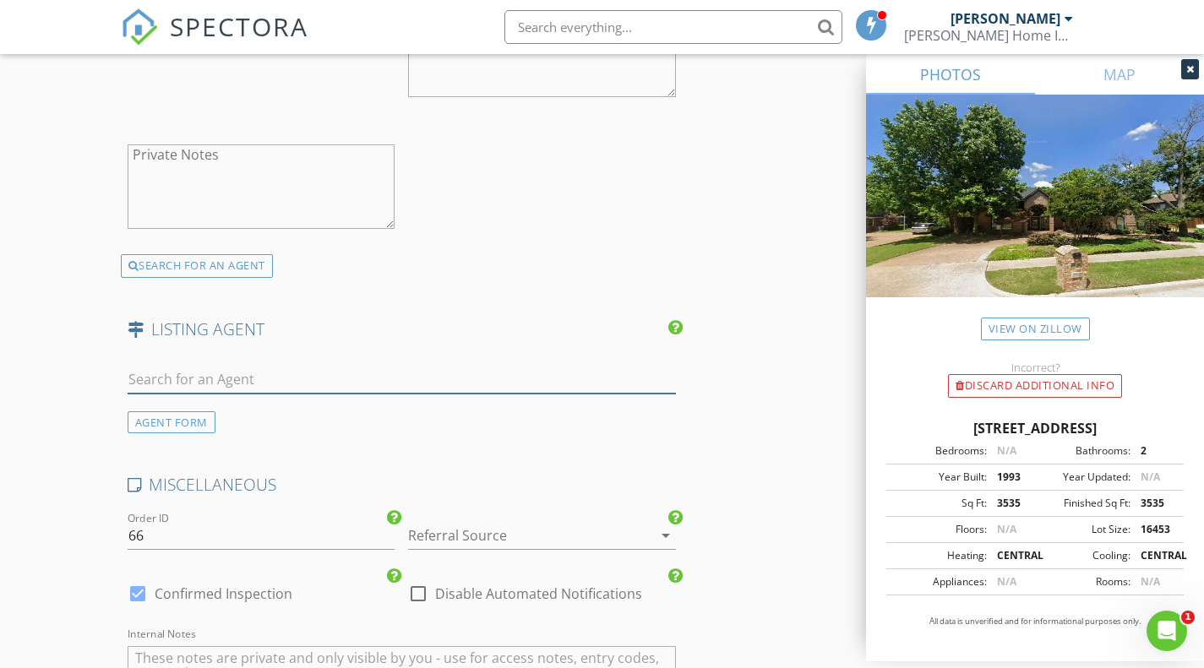
click at [179, 376] on input "text" at bounding box center [402, 380] width 548 height 28
drag, startPoint x: 179, startPoint y: 376, endPoint x: 147, endPoint y: 378, distance: 32.2
click at [147, 378] on input "text" at bounding box center [402, 380] width 548 height 28
click at [171, 416] on div "AGENT FORM" at bounding box center [172, 422] width 88 height 23
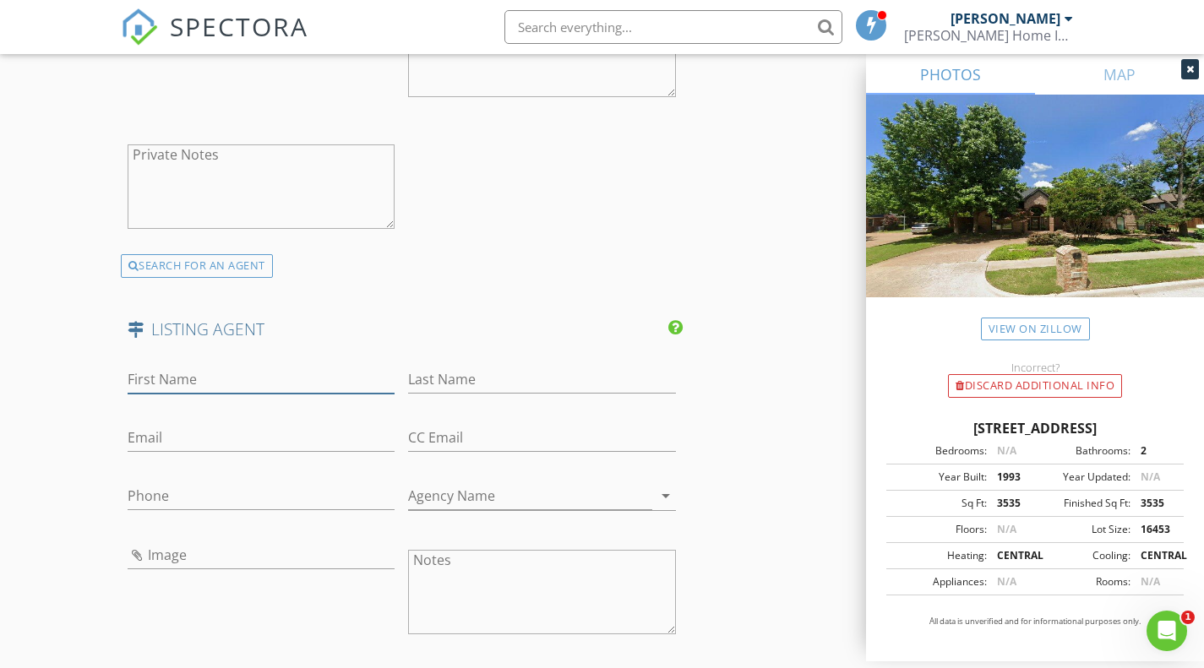
click at [160, 375] on input "First Name" at bounding box center [262, 380] width 268 height 28
paste input "Susan Conlon 0453920 972-849-0020"
drag, startPoint x: 172, startPoint y: 380, endPoint x: 212, endPoint y: 380, distance: 39.7
click at [212, 380] on input "Susan Conlon 0453920 972-849-0020" at bounding box center [262, 380] width 268 height 28
type input "Susan 0453920 972-849-0020"
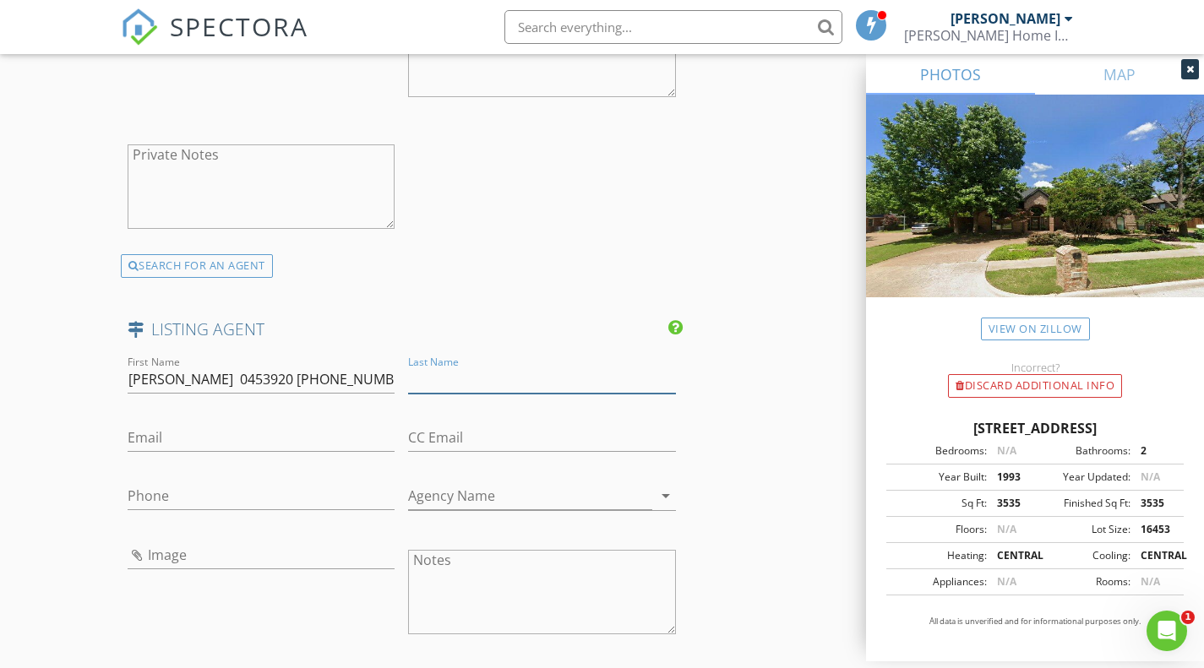
click at [409, 376] on input "Last Name" at bounding box center [542, 380] width 268 height 28
paste input "Conlon"
type input "Conlon"
drag, startPoint x: 166, startPoint y: 374, endPoint x: 226, endPoint y: 378, distance: 59.2
click at [226, 378] on input "Susan 0453920 972-849-0020" at bounding box center [262, 380] width 268 height 28
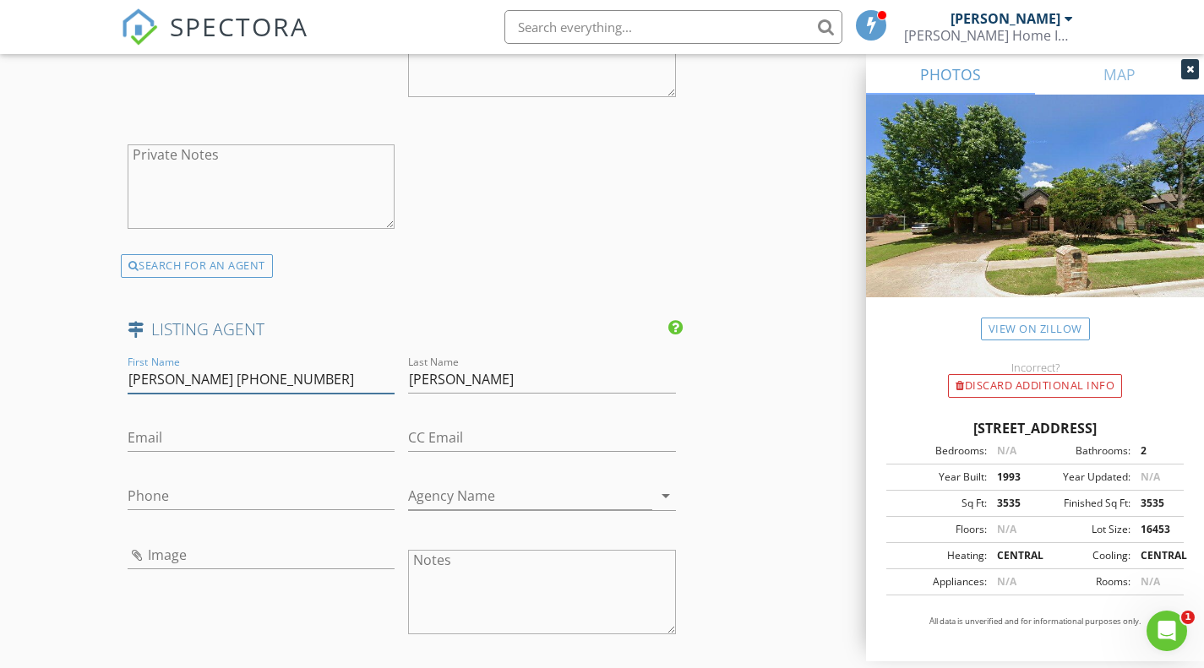
drag, startPoint x: 171, startPoint y: 375, endPoint x: 318, endPoint y: 380, distance: 147.9
click at [318, 380] on input "Susan 972-849-0020" at bounding box center [262, 380] width 268 height 28
type input "Susan"
click at [151, 487] on input "Phone" at bounding box center [262, 496] width 268 height 28
paste input "972-849-0020"
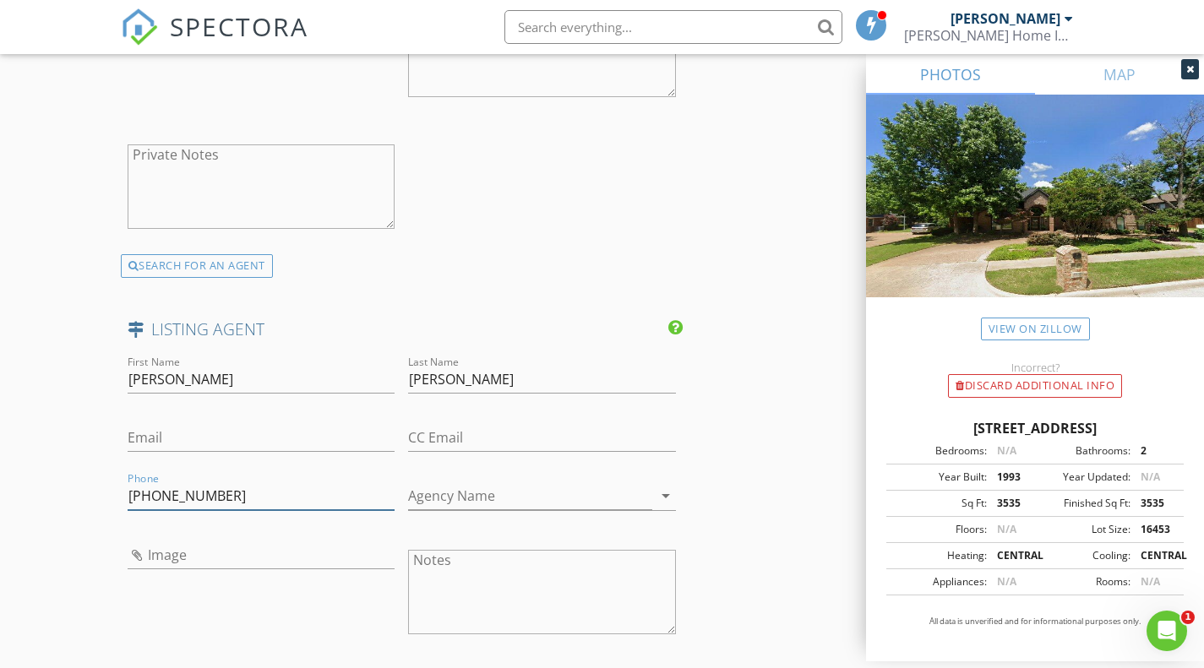
type input "972-849-0020"
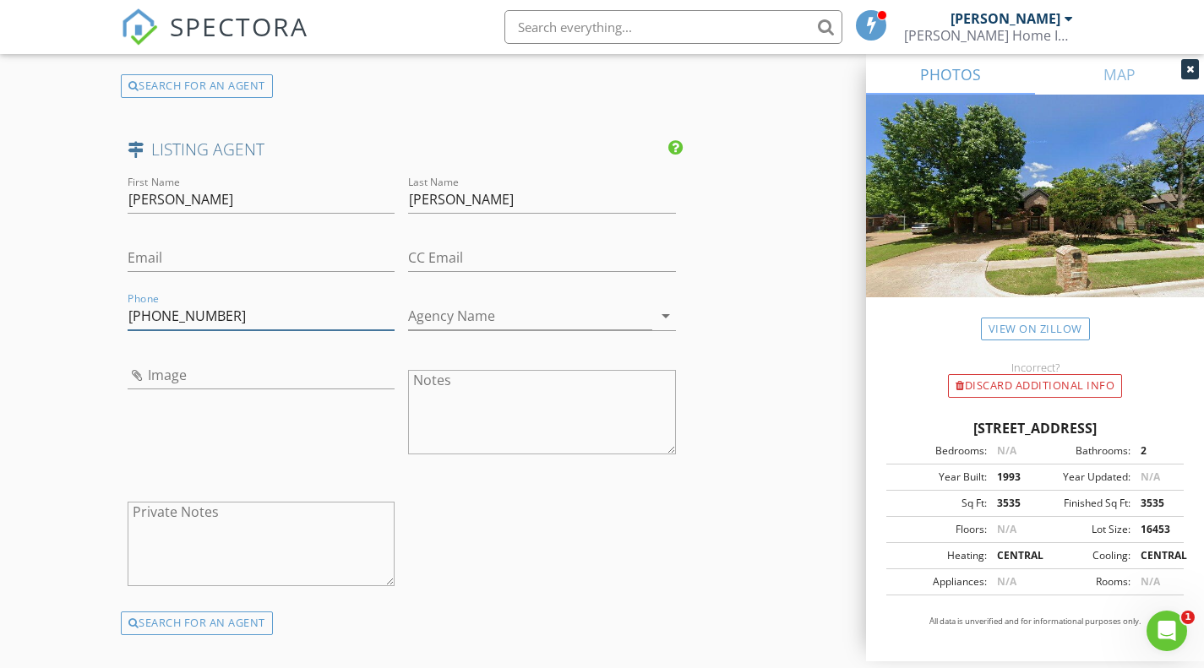
scroll to position [2547, 0]
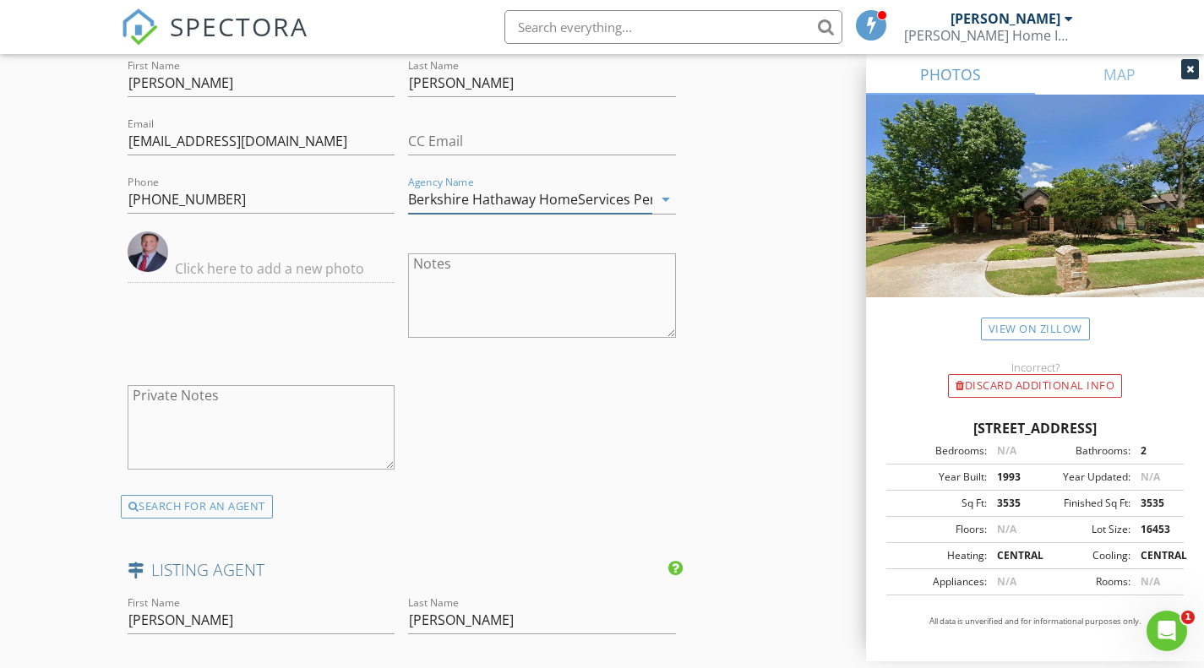
click at [539, 199] on input "Berkshire Hathaway HomeServices PenFed Realty Texas" at bounding box center [530, 200] width 244 height 28
drag, startPoint x: 540, startPoint y: 199, endPoint x: 516, endPoint y: 193, distance: 24.6
click at [516, 193] on input "Berkshire Hathaway HomeServices PenFed Realty Texas" at bounding box center [530, 200] width 244 height 28
click at [525, 195] on input "Berkshire Hathaway HomeServices PenFed Realty Texas" at bounding box center [530, 200] width 244 height 28
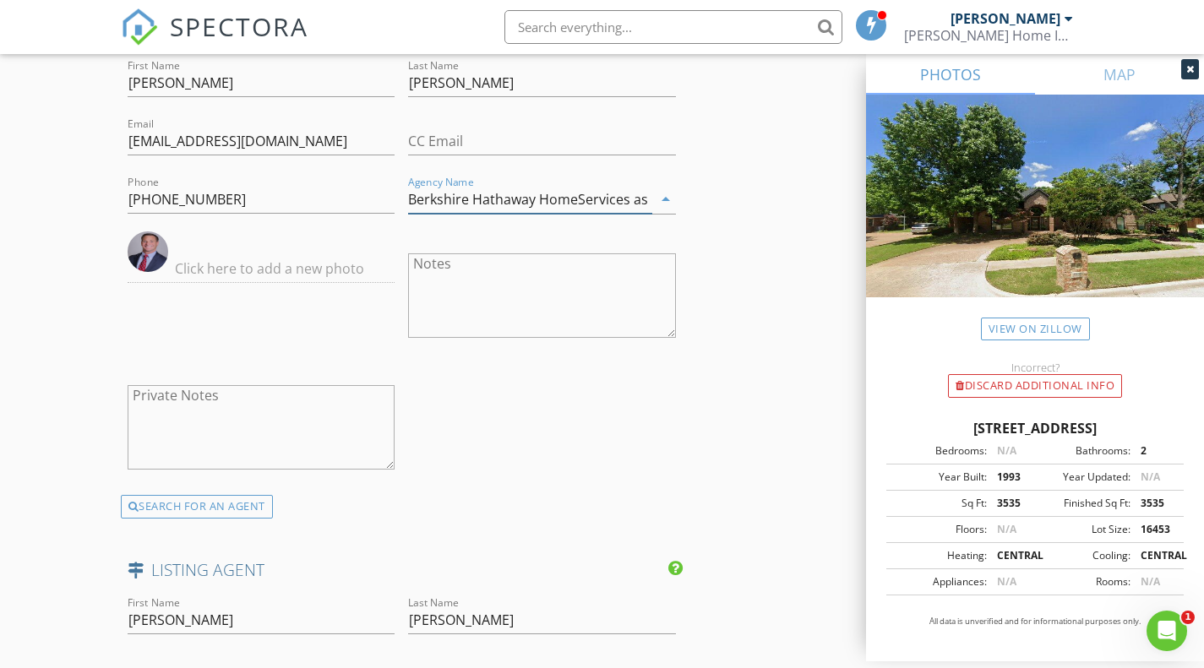
scroll to position [0, 0]
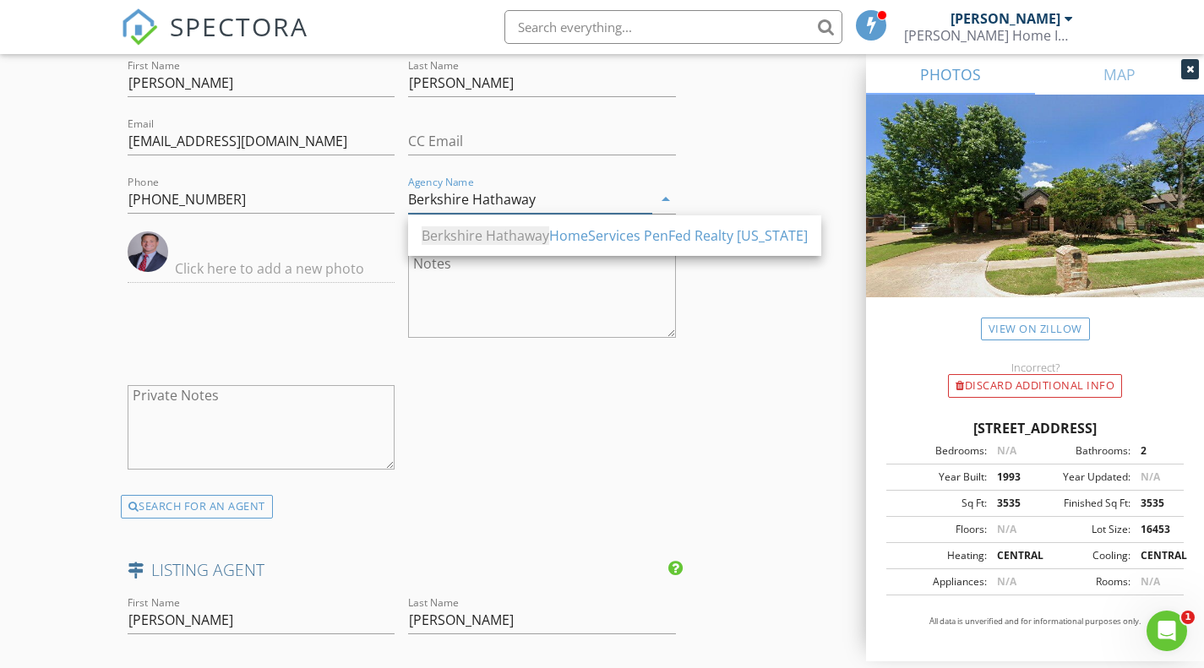
type input "Berkshire Hathaway"
click at [637, 466] on div "First Name Russell Last Name Rhodes Email russellrhodes4321@yahoo.com CC Email …" at bounding box center [402, 275] width 562 height 439
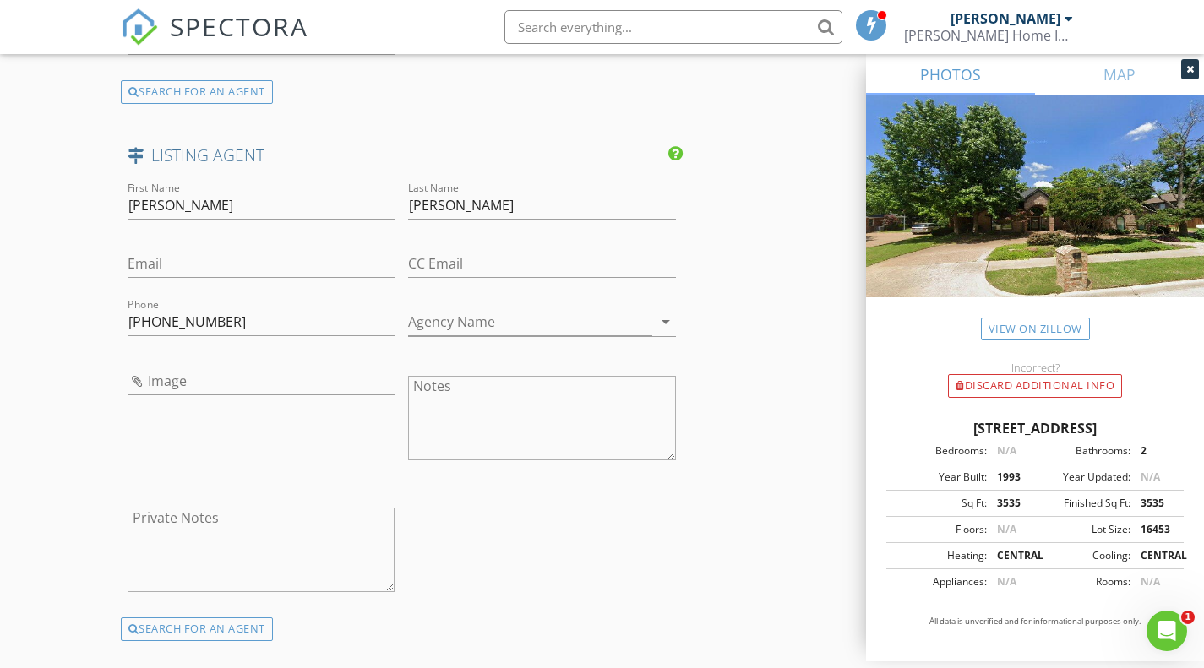
scroll to position [2885, 0]
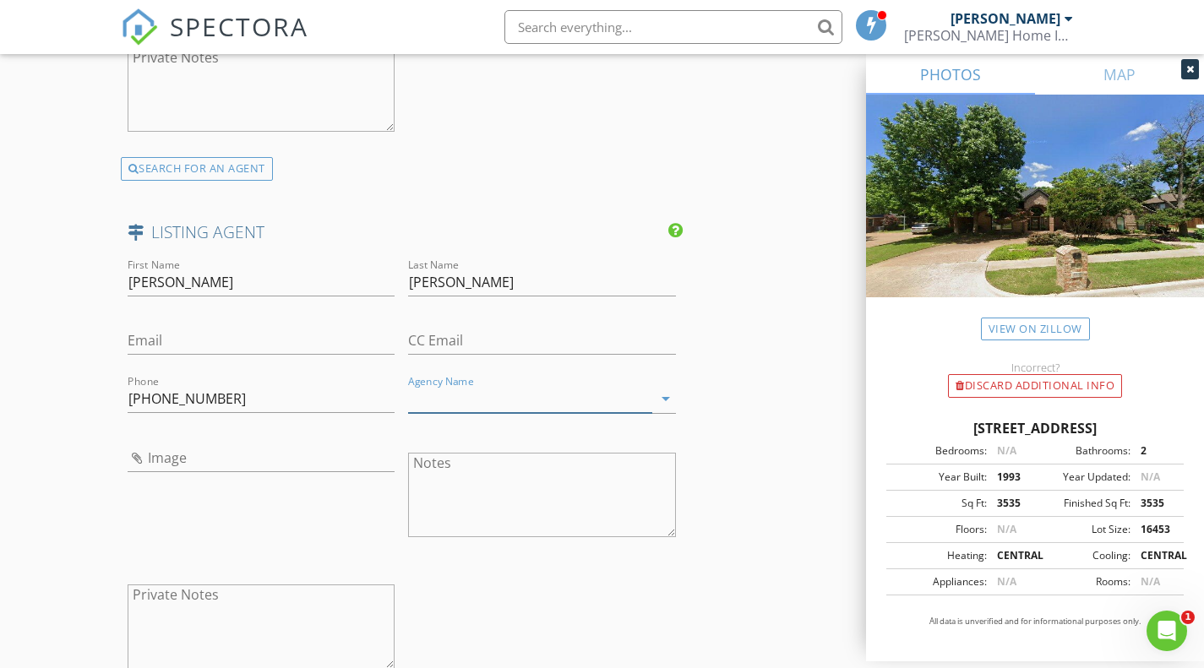
click at [449, 396] on input "Agency Name" at bounding box center [530, 399] width 244 height 28
paste input "Berkshire Hathaway"
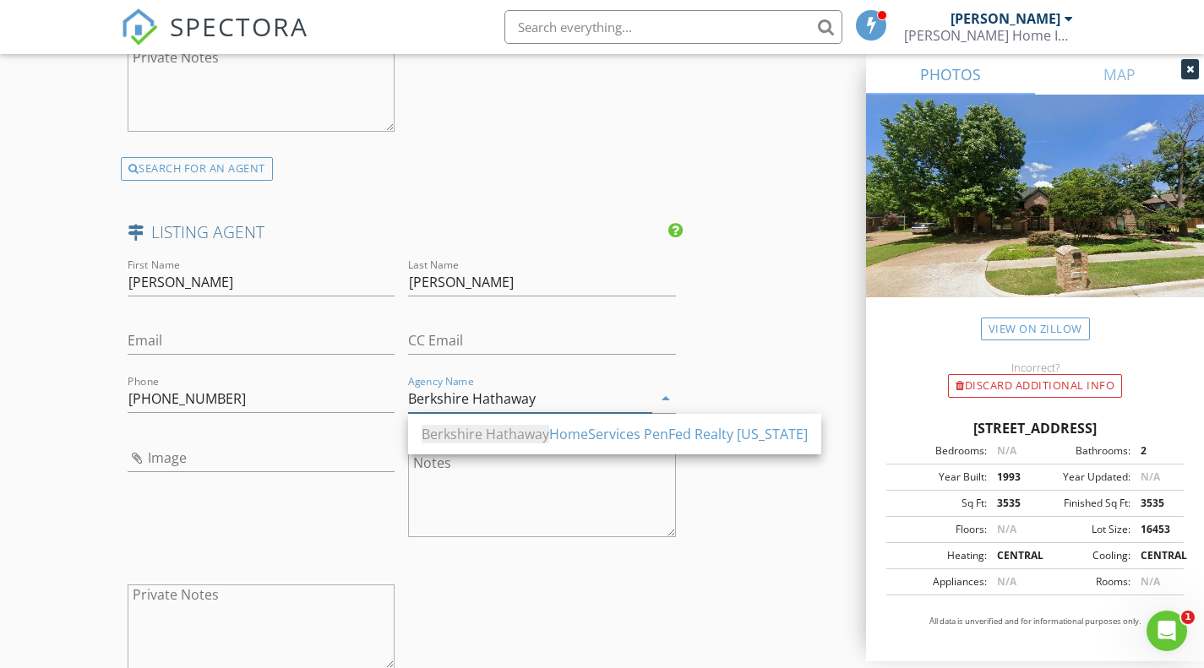
type input "Berkshire Hathaway"
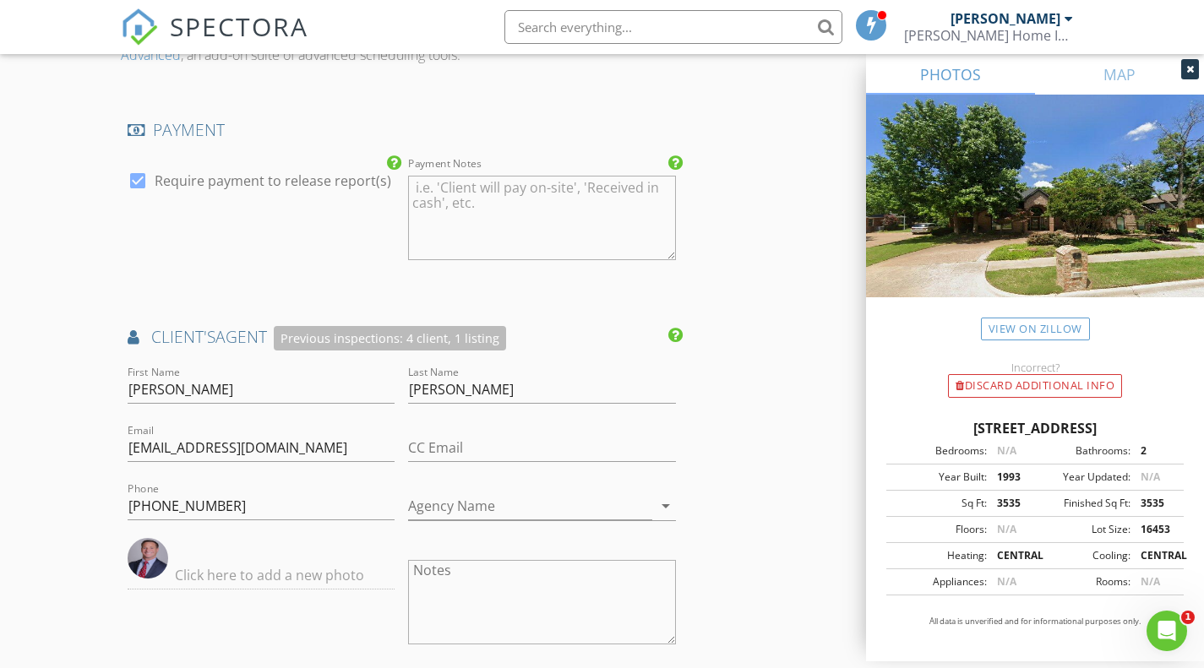
scroll to position [2294, 0]
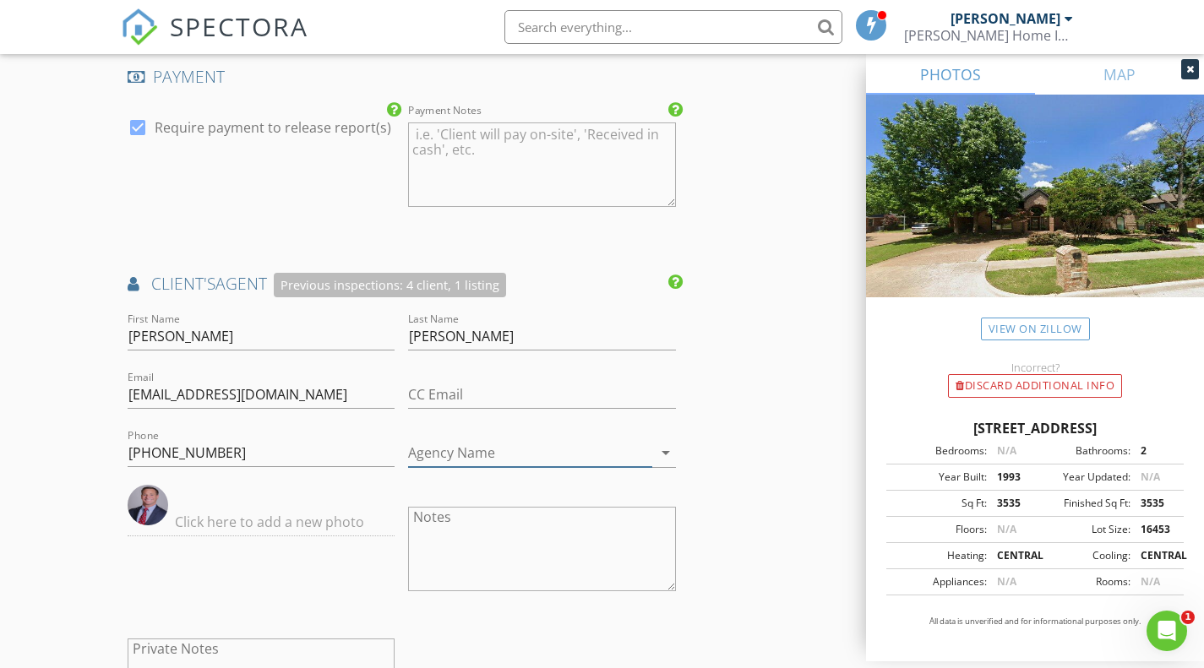
click at [460, 452] on input "Agency Name" at bounding box center [530, 453] width 244 height 28
paste input "Berkshire Hathaway"
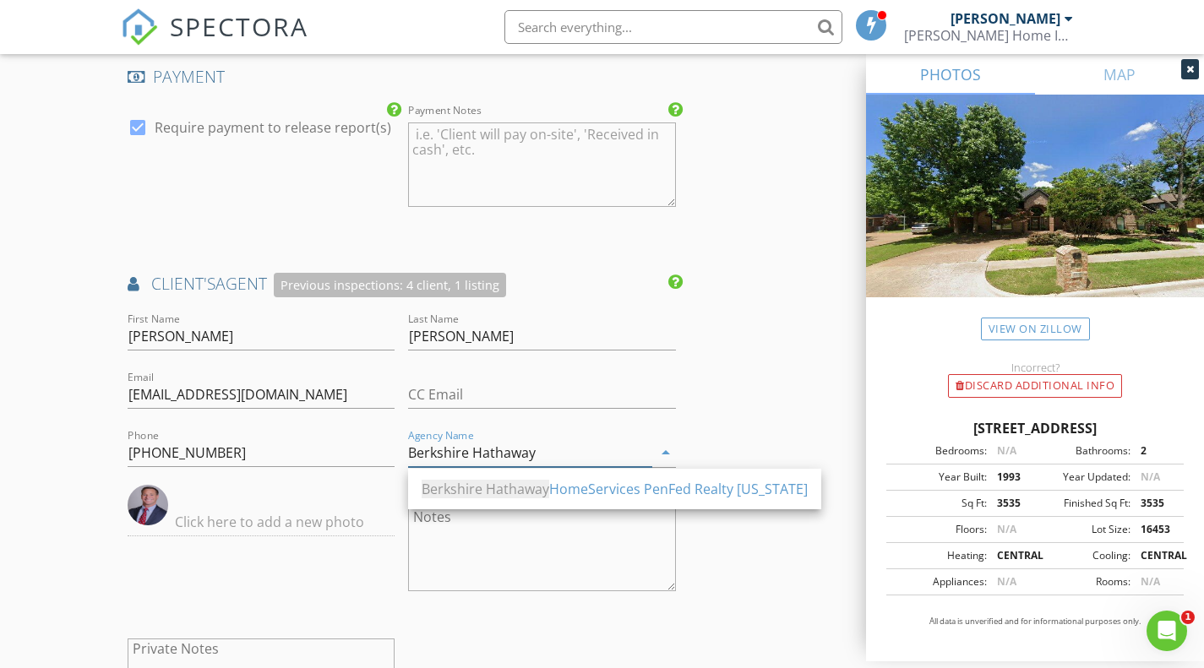
type input "Berkshire Hathaway"
click at [591, 431] on div "Agency Name Berkshire Hathaway arrow_drop_down" at bounding box center [542, 457] width 268 height 56
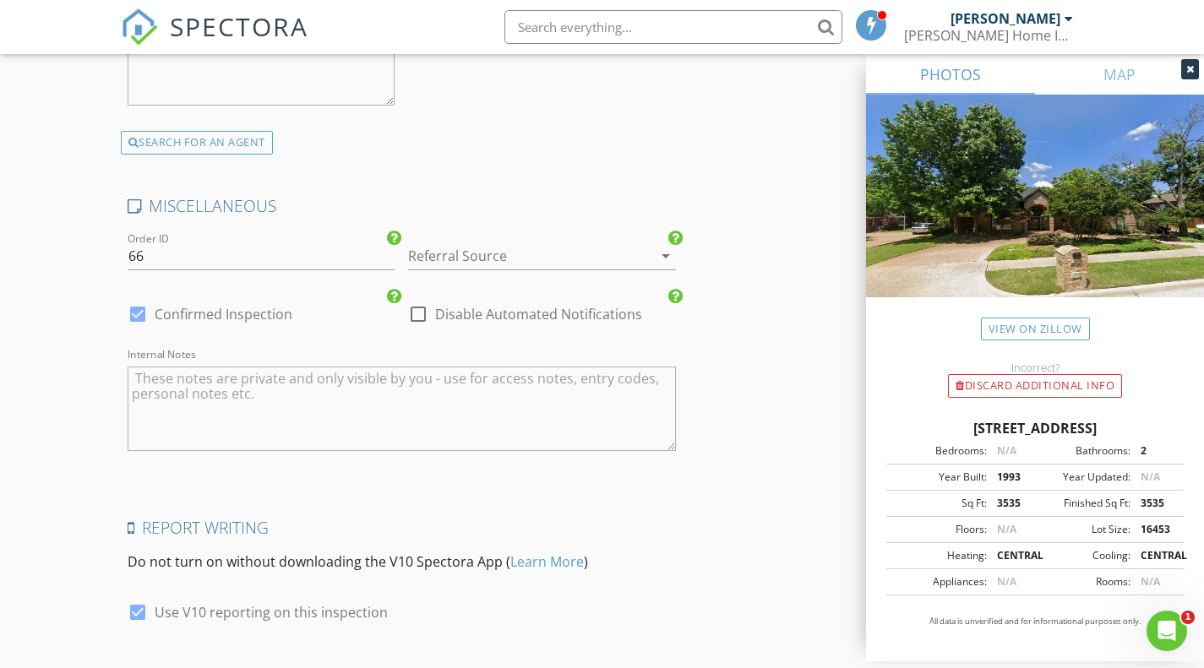
scroll to position [3548, 0]
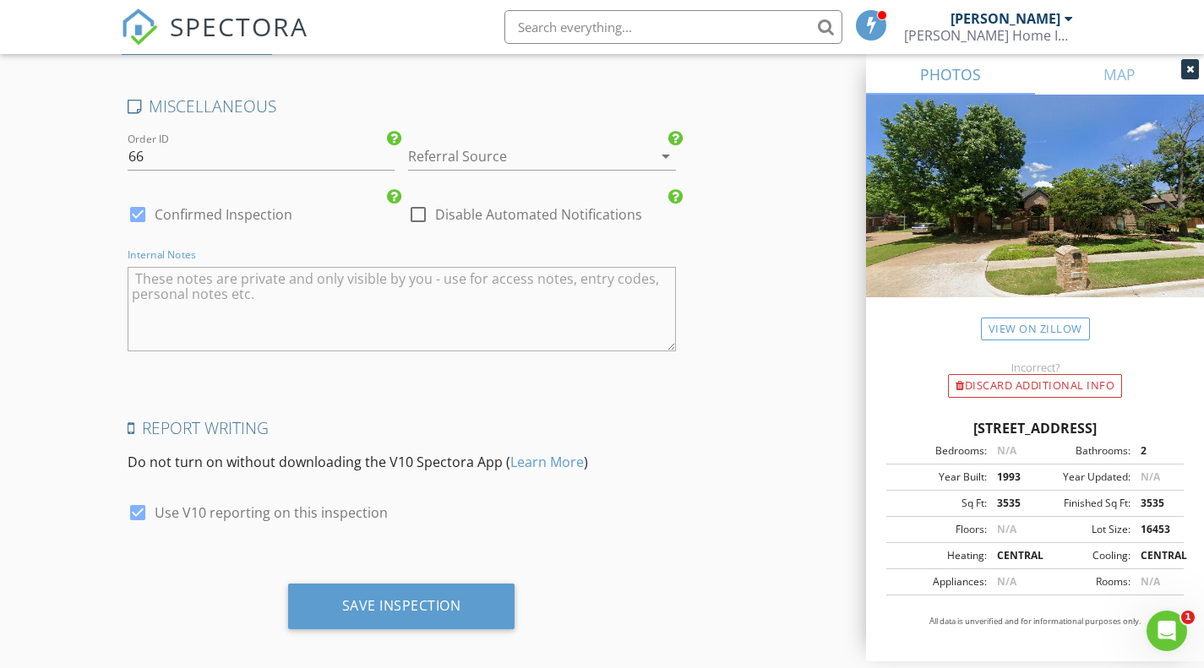
click at [144, 280] on textarea "Internal Notes" at bounding box center [402, 309] width 548 height 84
type textarea "k"
click at [152, 283] on textarea "Occ Home Inspection + WDI" at bounding box center [402, 309] width 548 height 84
click at [131, 282] on textarea "Occ. Home Inspection + WDI" at bounding box center [402, 309] width 548 height 84
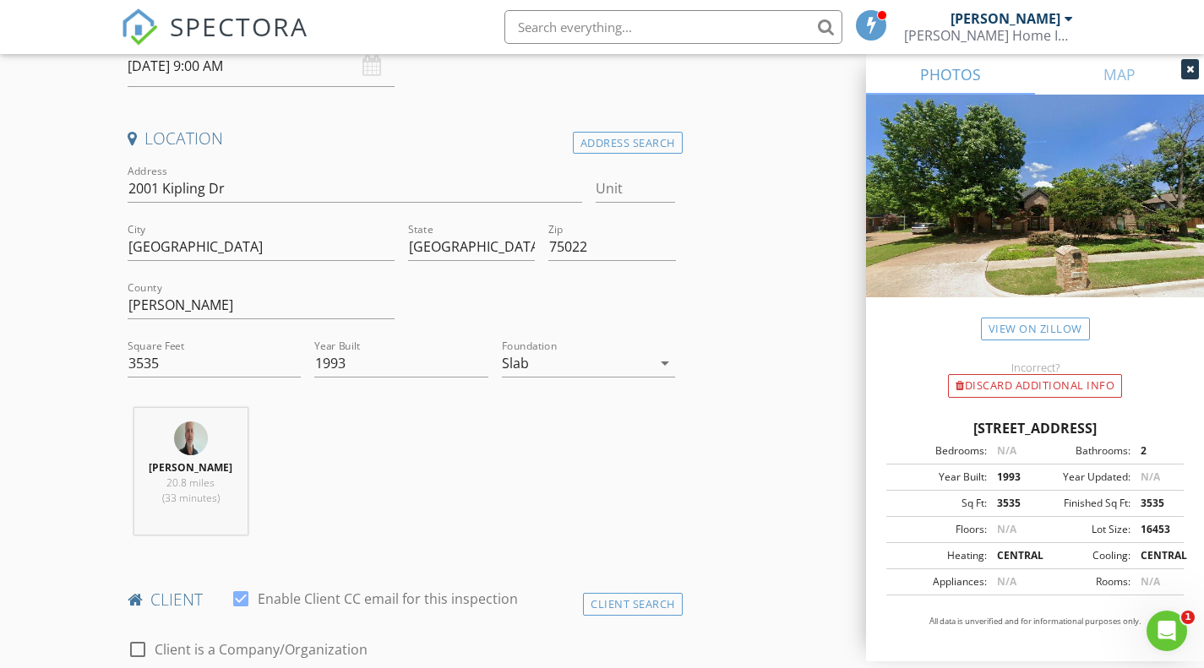
scroll to position [338, 0]
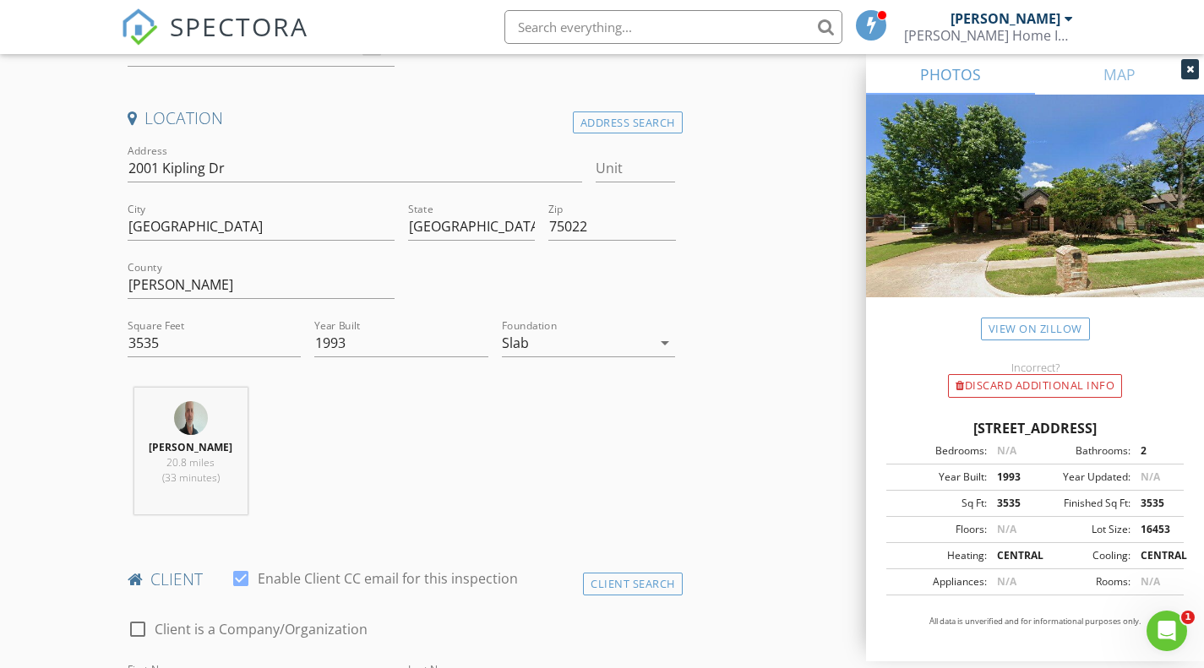
type textarea "BB-Occ. Home Inspection + WDI"
drag, startPoint x: 227, startPoint y: 171, endPoint x: 90, endPoint y: 166, distance: 137.8
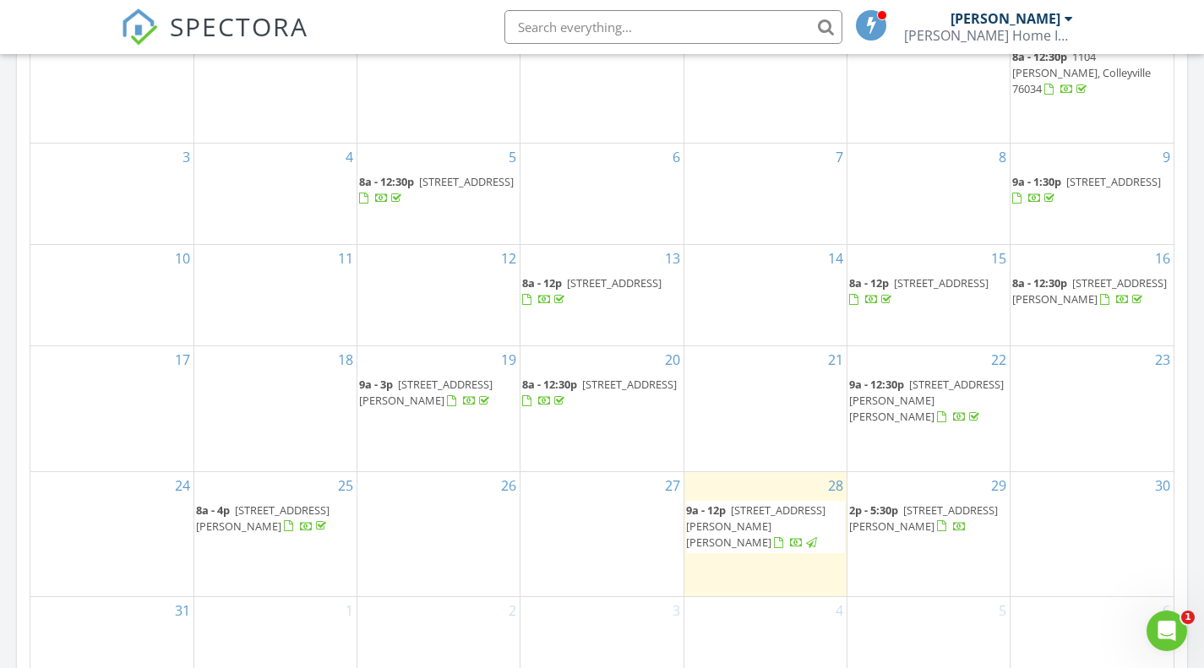
scroll to position [929, 0]
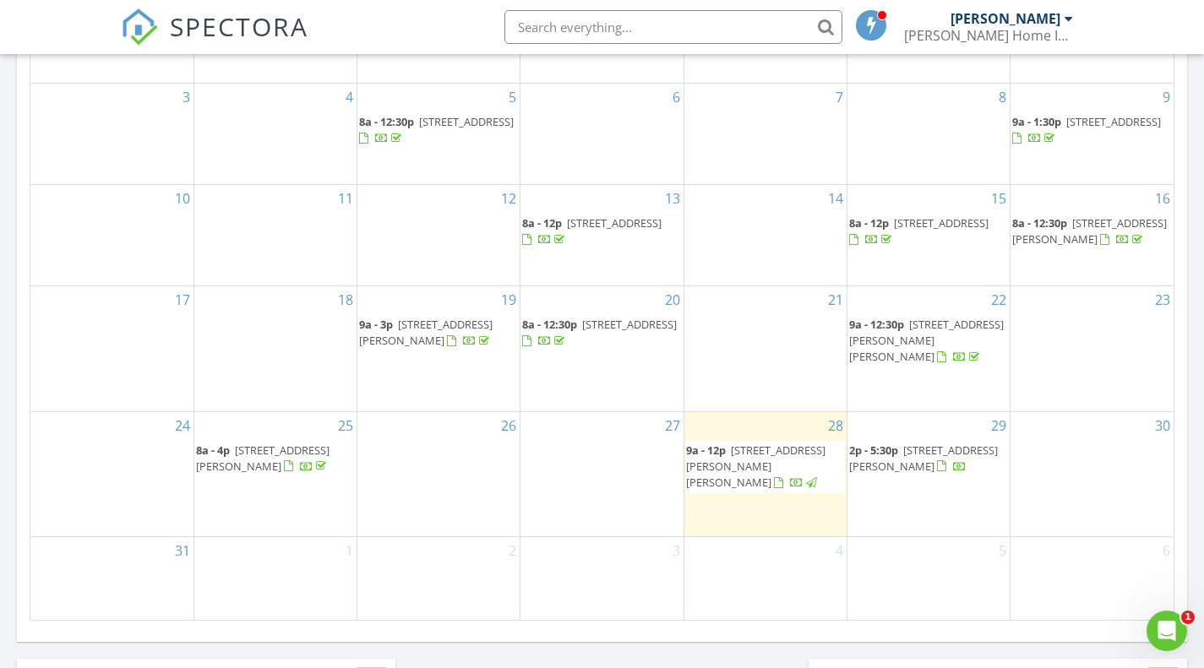
click at [907, 474] on span "[STREET_ADDRESS][PERSON_NAME]" at bounding box center [923, 458] width 149 height 31
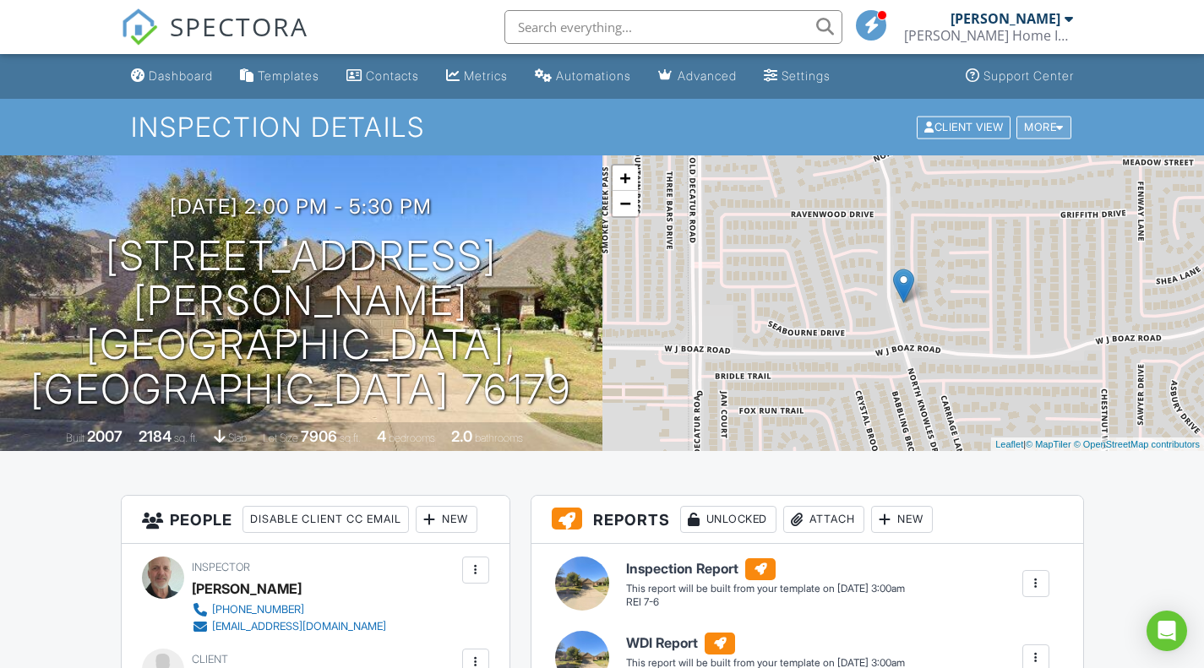
click at [1028, 130] on div "More" at bounding box center [1043, 127] width 55 height 23
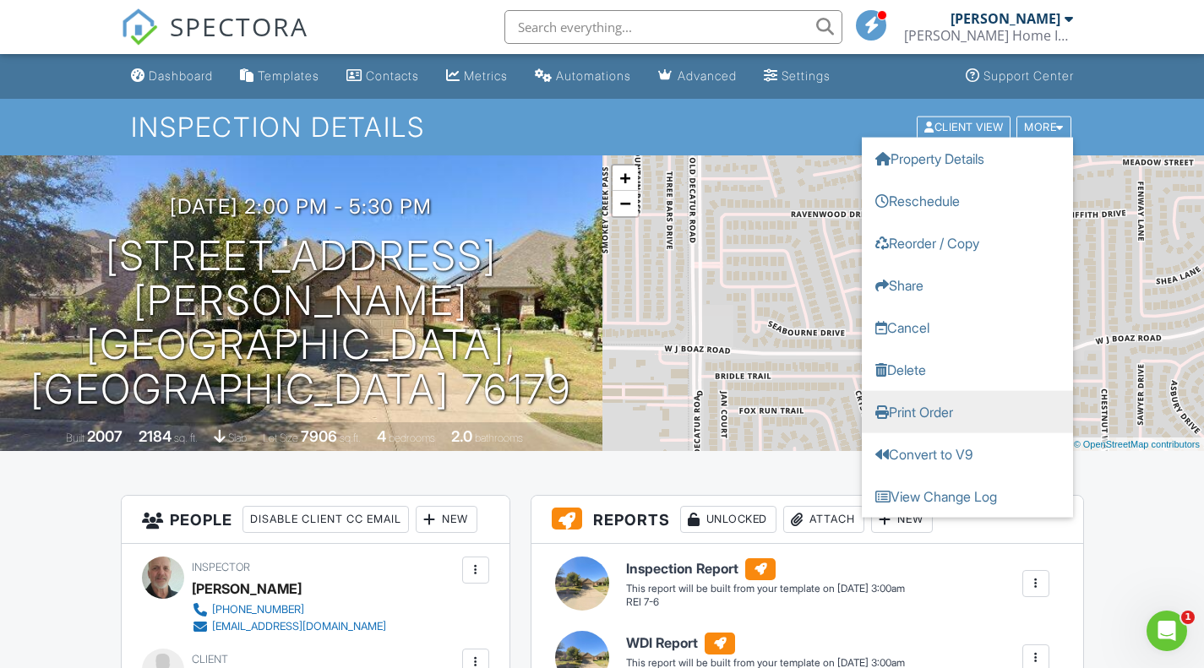
click at [912, 411] on link "Print Order" at bounding box center [967, 411] width 211 height 42
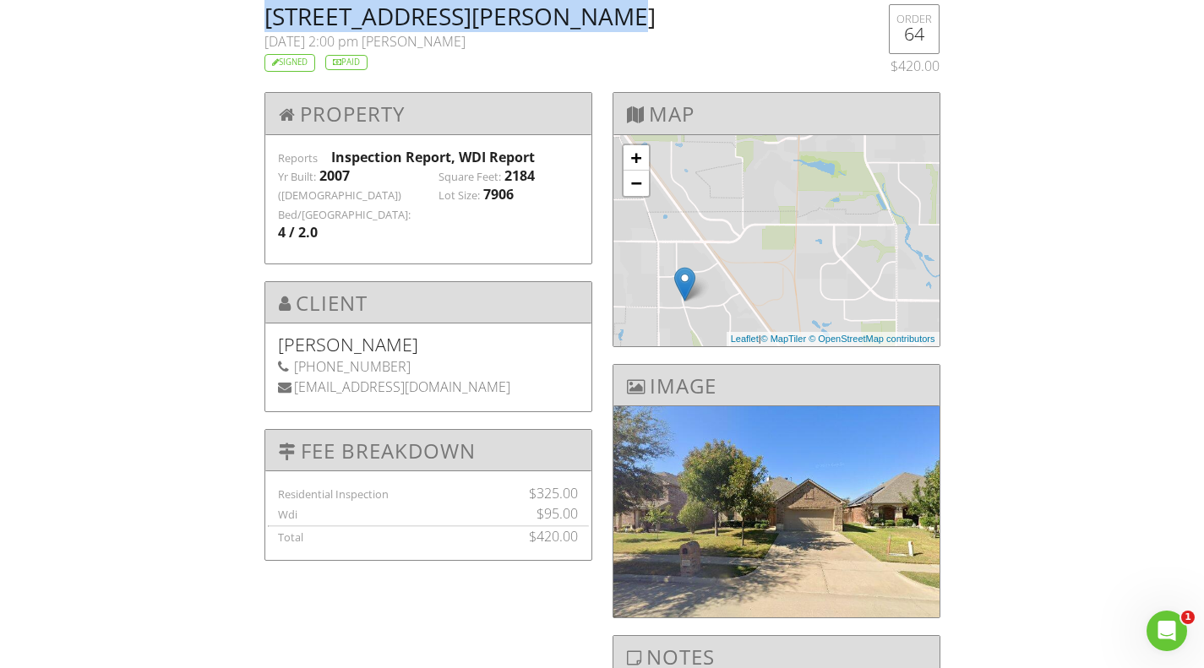
drag, startPoint x: 265, startPoint y: 11, endPoint x: 600, endPoint y: 26, distance: 334.9
click at [600, 26] on h2 "909 John Kennedy Dr, Saginaw, TX 76179" at bounding box center [544, 16] width 560 height 24
copy h2 "909 John Kennedy Dr, Saginaw"
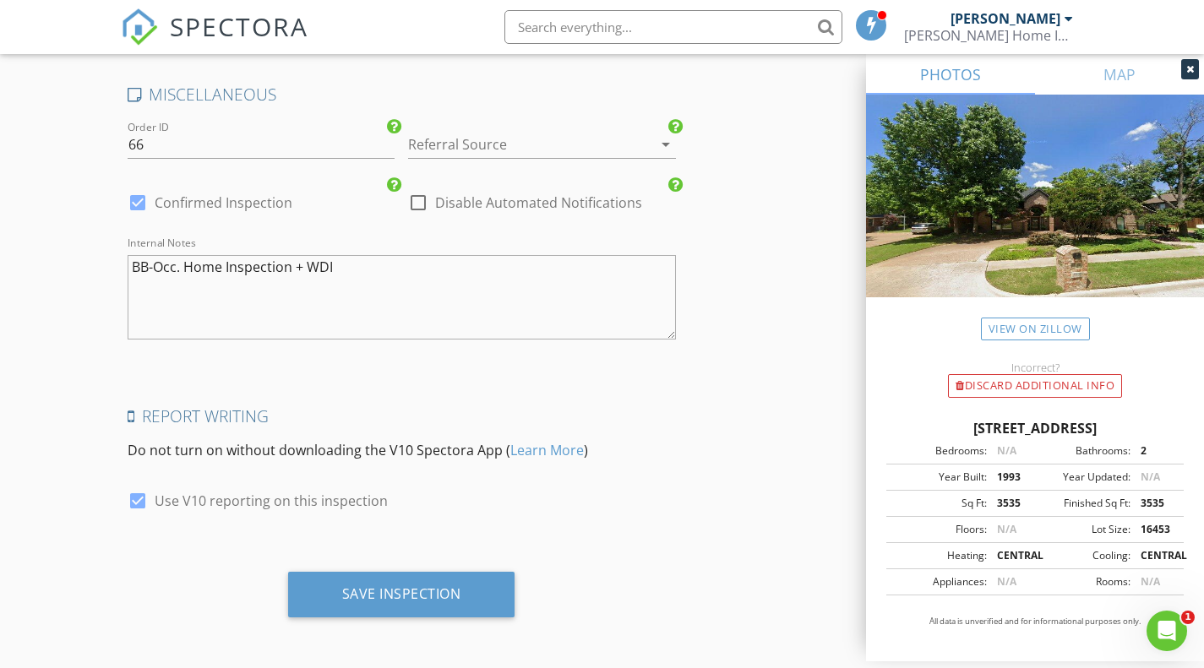
scroll to position [3561, 0]
click at [402, 270] on textarea "BB-Occ. Home Inspection + WDI" at bounding box center [402, 296] width 548 height 84
paste textarea "Turn Off Lights Remove Shoes Lock Doors Call if Late or Cancelling ring the doo…"
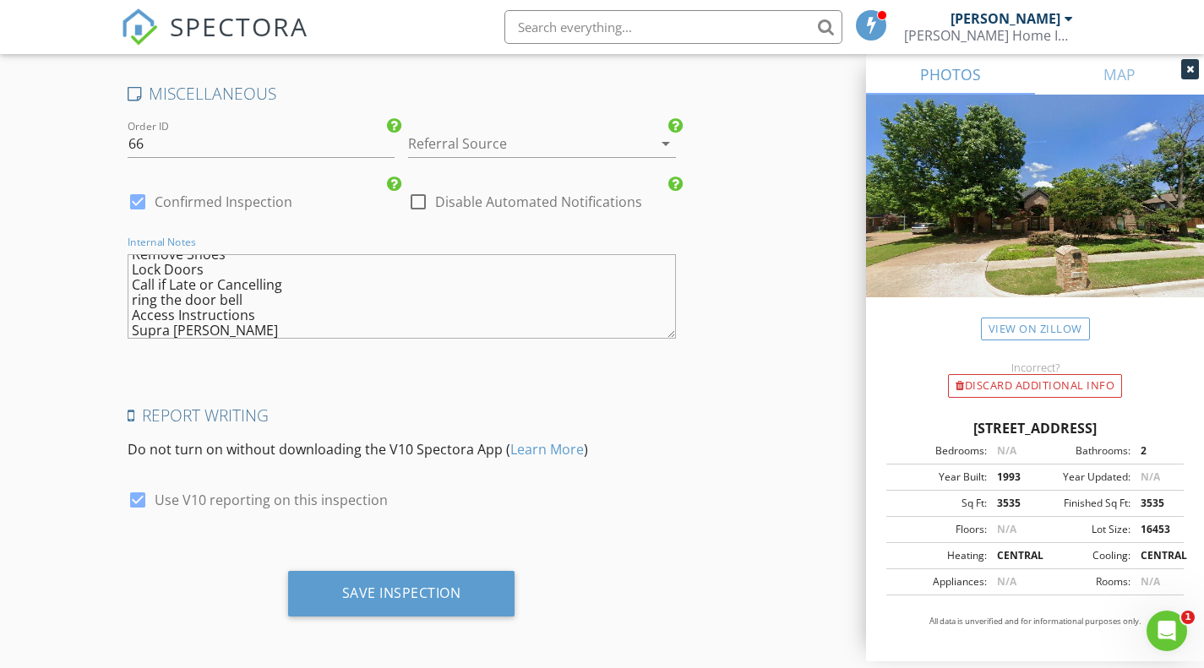
scroll to position [61, 0]
drag, startPoint x: 132, startPoint y: 298, endPoint x: 307, endPoint y: 301, distance: 174.9
click at [307, 301] on textarea "BB-Occ. Home Inspection + WDI Turn Off Lights Remove Shoes Lock Doors Call if L…" at bounding box center [402, 296] width 548 height 84
click at [137, 285] on textarea "BB-Occ. Home Inspection + WDI Turn Off Lights Remove Shoes Lock Doors Call if L…" at bounding box center [402, 296] width 548 height 84
click at [248, 283] on textarea "BB-Occ. Home Inspection + WDI Turn Off Lights Remove Shoes Lock Doors Call if L…" at bounding box center [402, 296] width 548 height 84
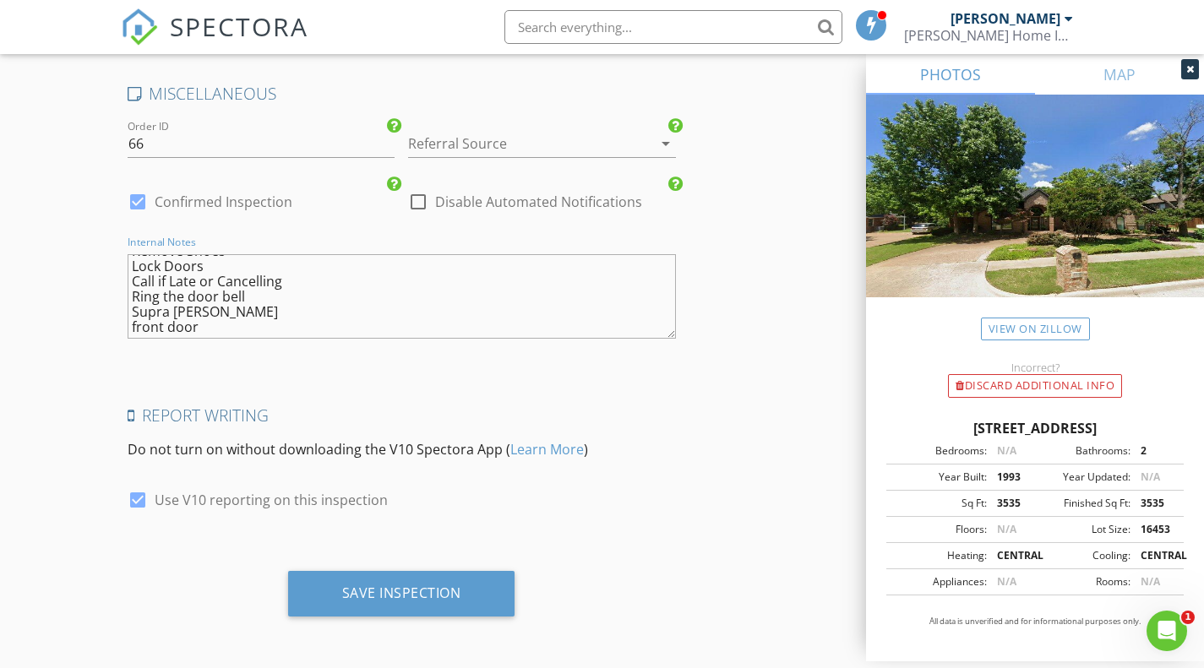
scroll to position [46, 0]
click at [240, 306] on textarea "BB-Occ. Home Inspection + WDI Turn Off Lights Remove Shoes Lock Doors Call if L…" at bounding box center [402, 296] width 548 height 84
click at [395, 313] on textarea "BB-Occ. Home Inspection + WDI Turn Off Lights Remove Shoes Lock Doors Call if L…" at bounding box center [402, 296] width 548 height 84
click at [180, 324] on textarea "BB-Occ. Home Inspection + WDI Turn Off Lights Remove Shoes Lock Doors Call if L…" at bounding box center [402, 296] width 548 height 84
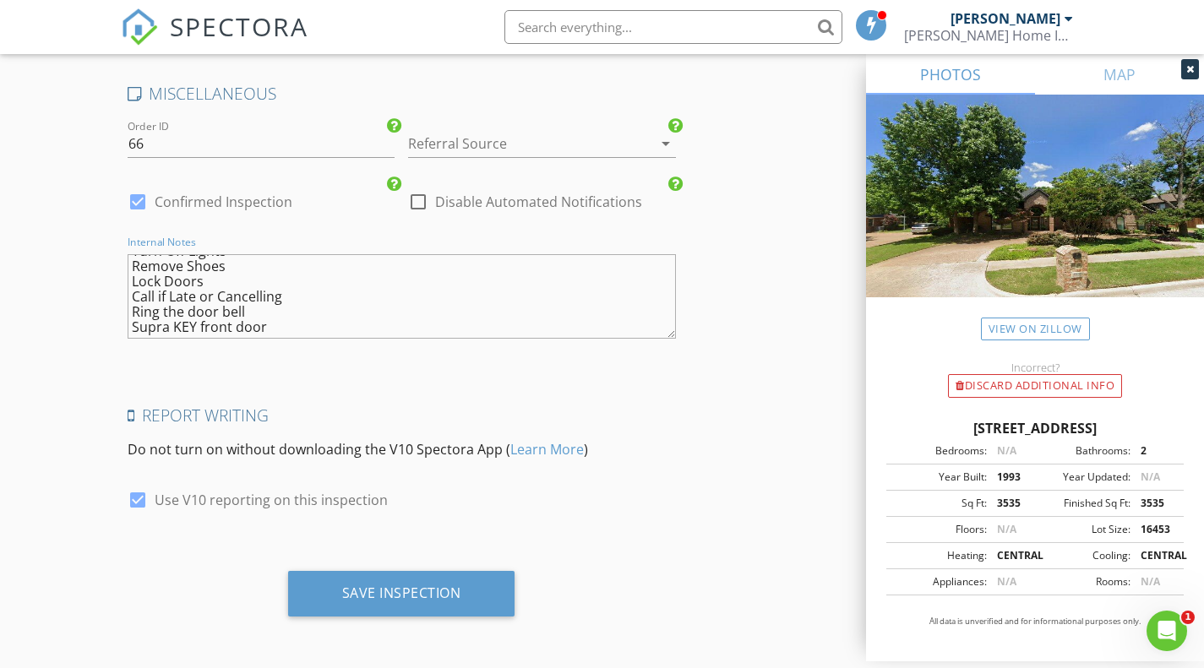
click at [347, 314] on textarea "BB-Occ. Home Inspection + WDI Turn Off Lights Remove Shoes Lock Doors Call if L…" at bounding box center [402, 296] width 548 height 84
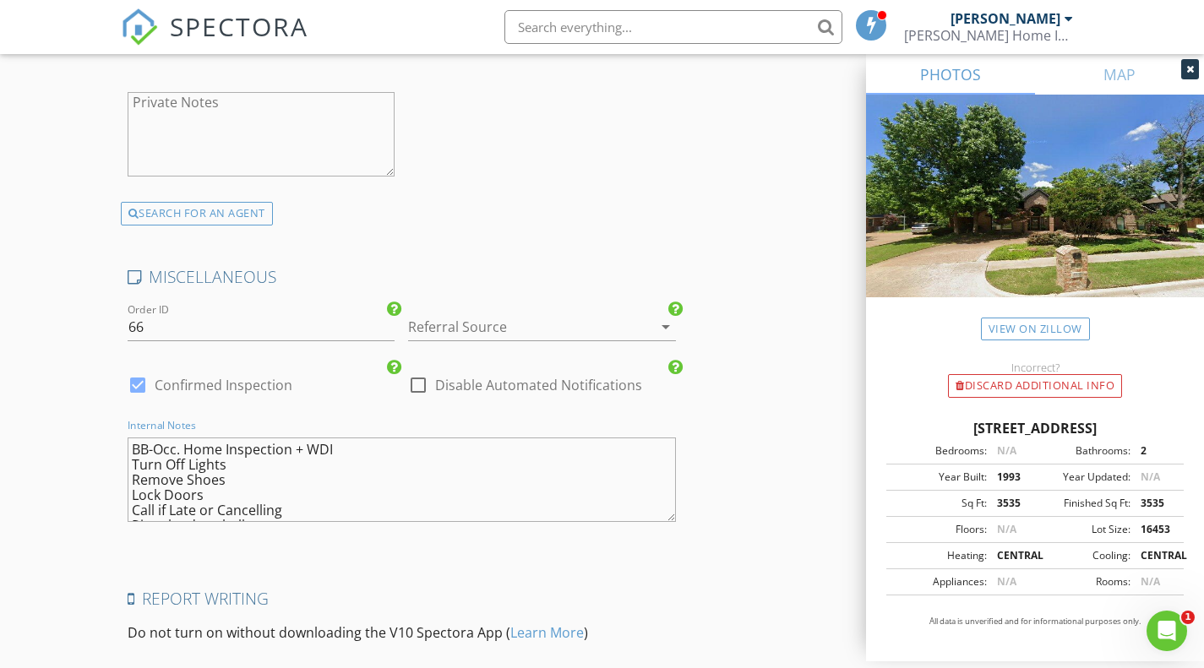
scroll to position [3561, 0]
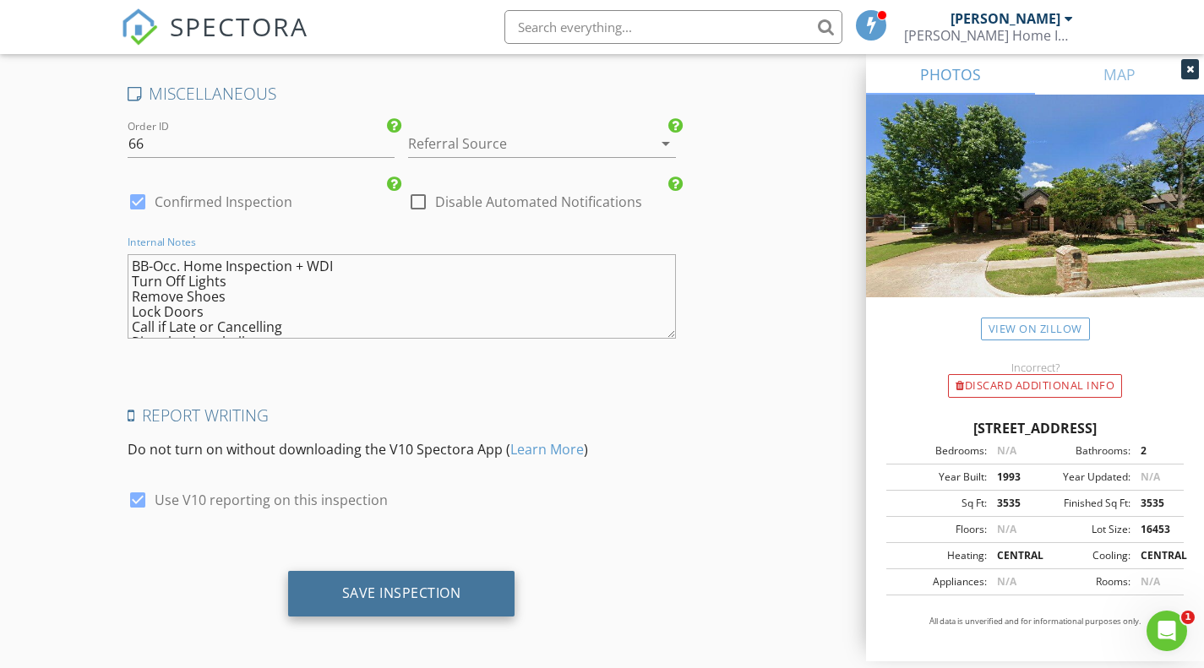
type textarea "BB-Occ. Home Inspection + WDI Turn Off Lights Remove Shoes Lock Doors Call if L…"
click at [401, 585] on div "Save Inspection" at bounding box center [401, 593] width 119 height 17
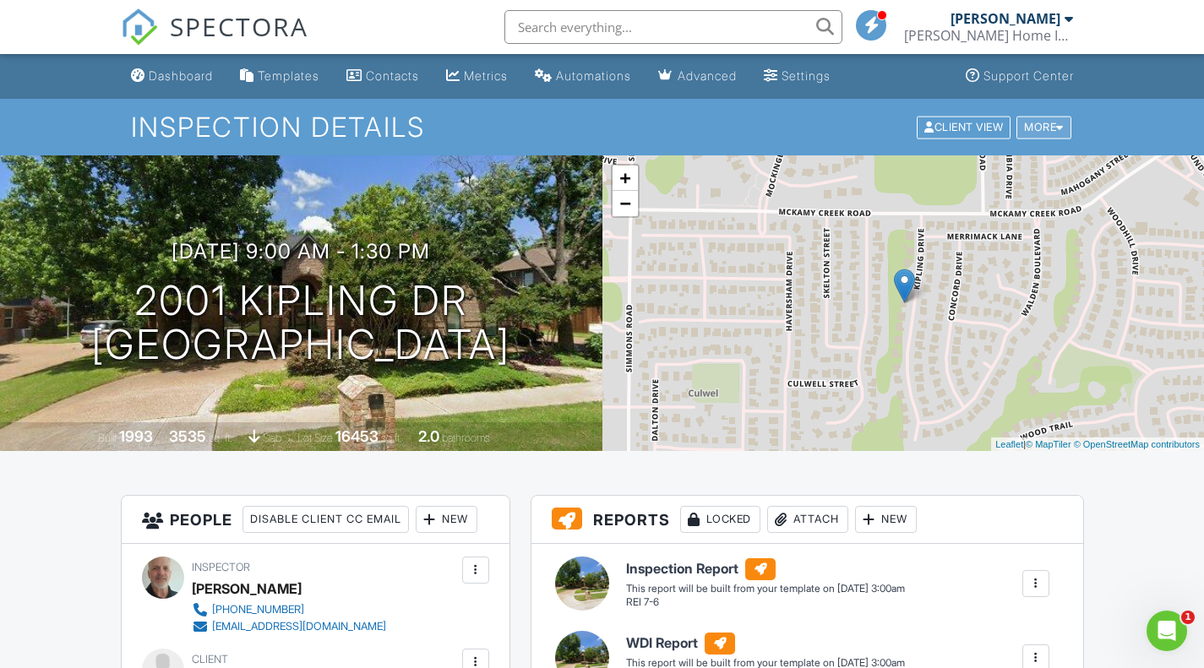
click at [1037, 123] on div "More" at bounding box center [1043, 127] width 55 height 23
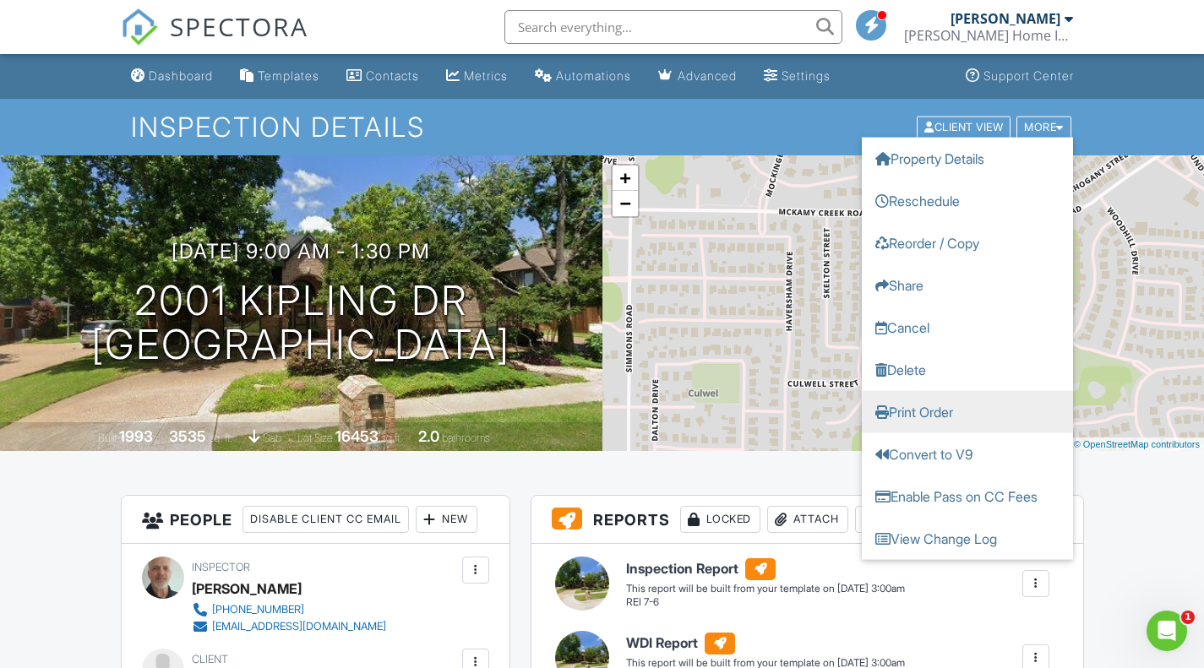
click at [921, 406] on link "Print Order" at bounding box center [967, 411] width 211 height 42
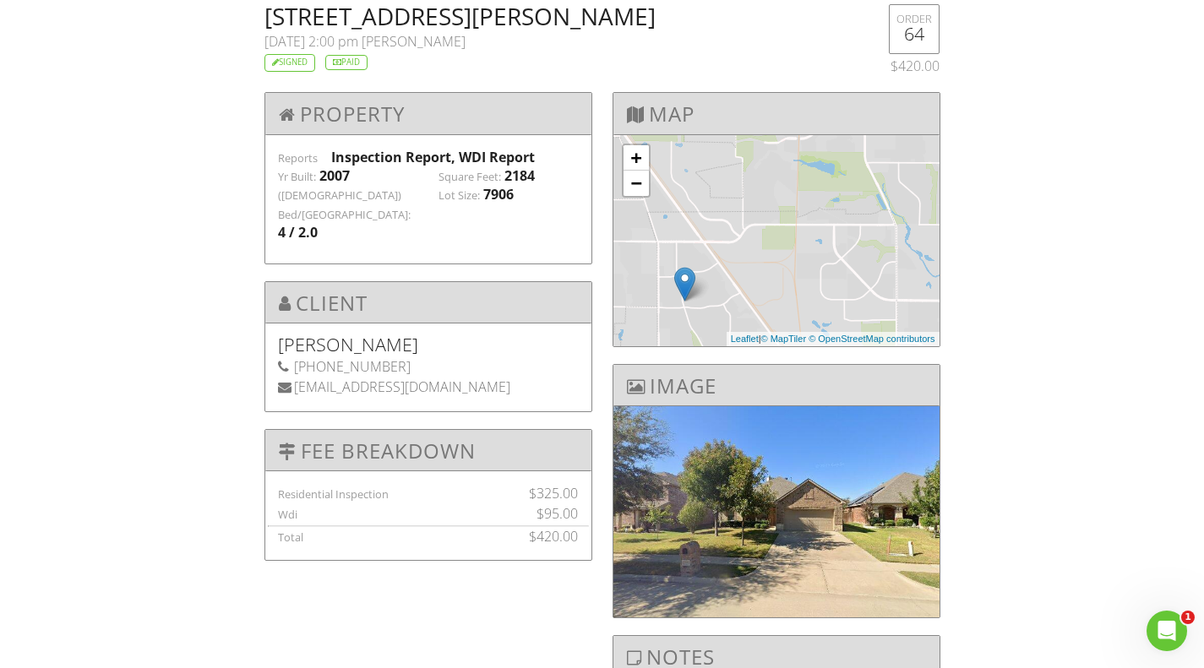
click at [92, 183] on div "909 John Kennedy Dr, Saginaw, TX 76179 08/29/2025 2:00 pm David Fulfer Signed P…" at bounding box center [602, 427] width 1204 height 847
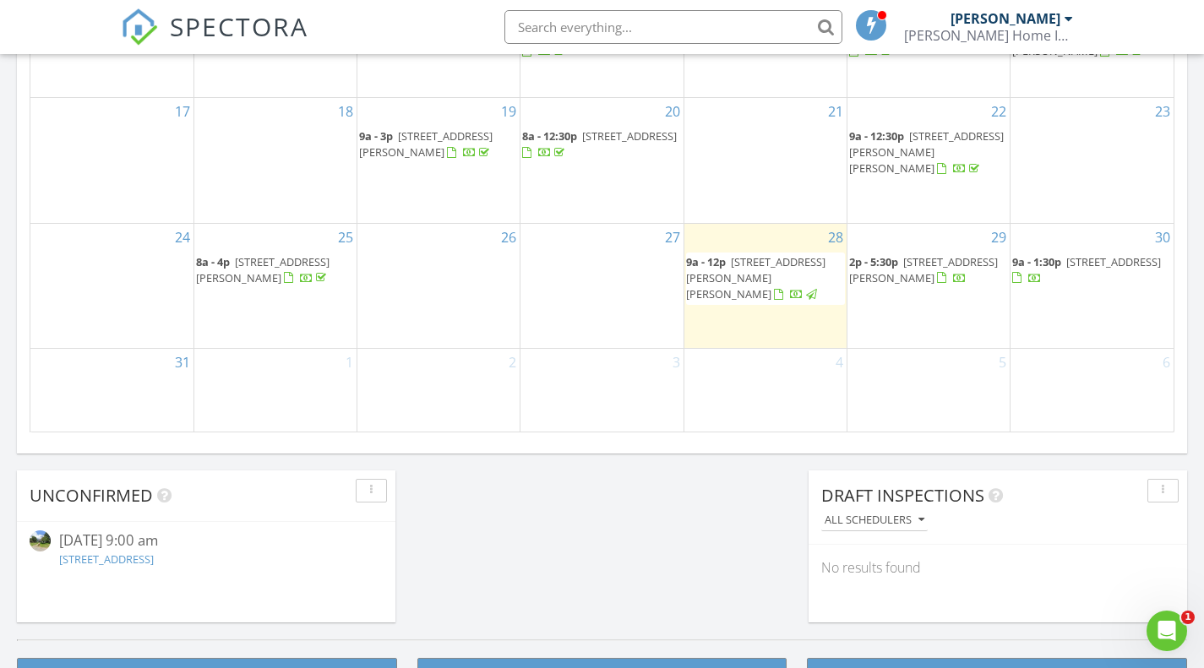
scroll to position [1098, 0]
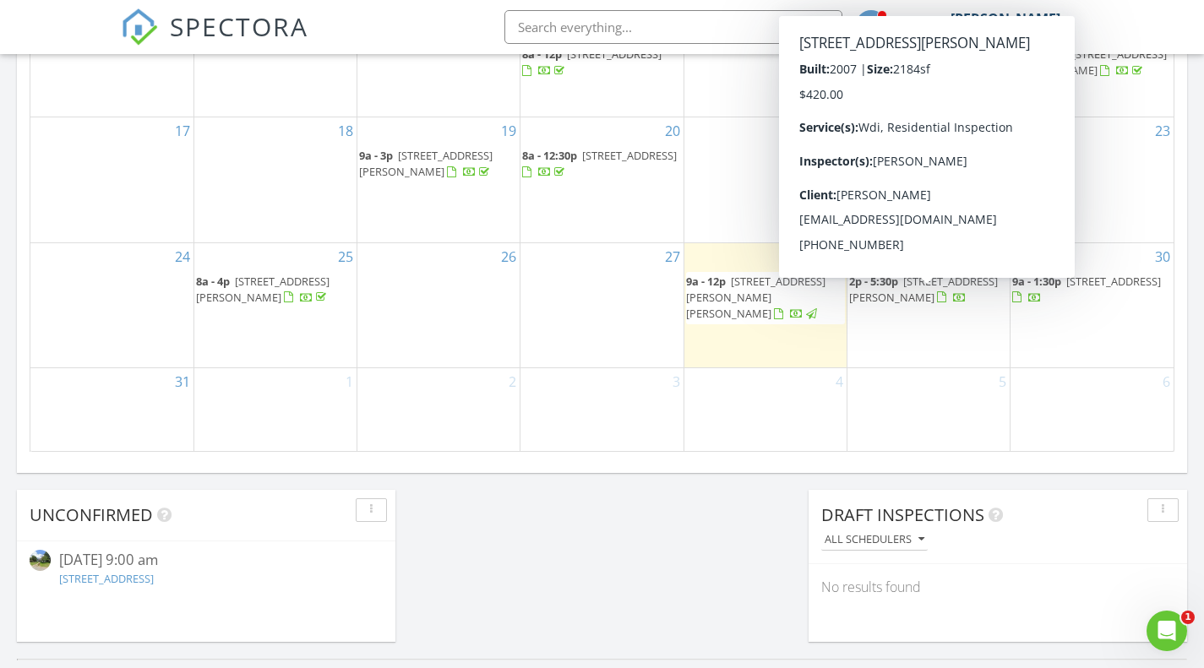
click at [914, 305] on span "909 John Kennedy Dr, Saginaw 76179" at bounding box center [923, 289] width 149 height 31
